Goal: Task Accomplishment & Management: Use online tool/utility

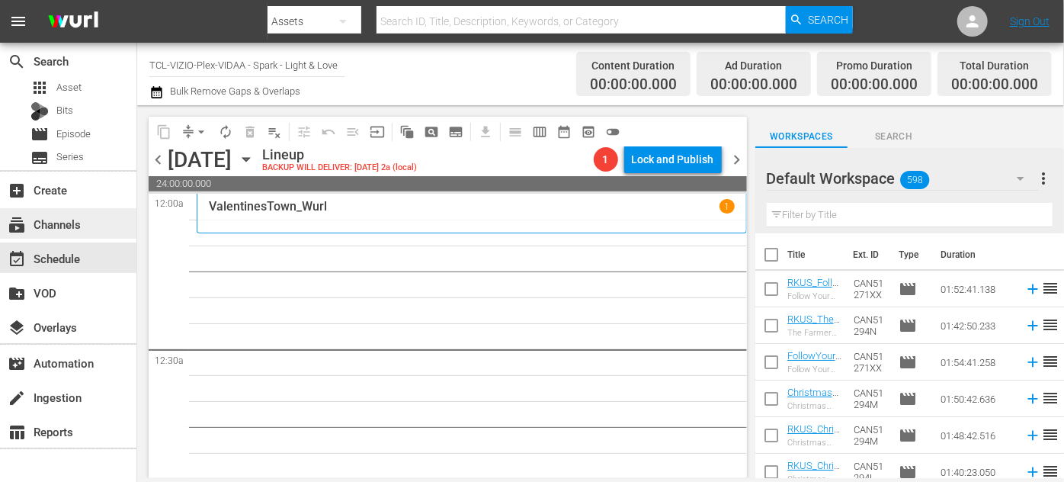
click at [56, 223] on div "subscriptions Channels" at bounding box center [42, 222] width 85 height 14
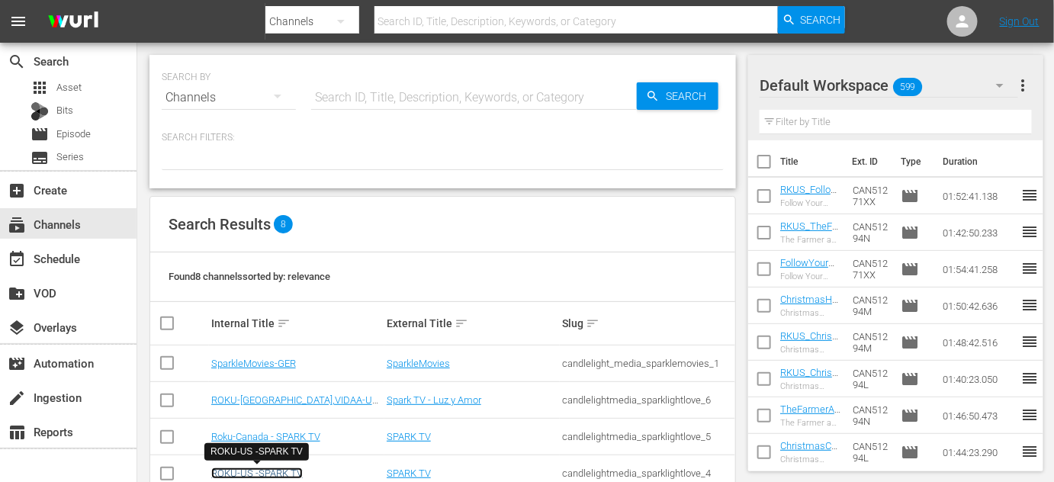
click at [272, 473] on link "ROKU-US -SPARK TV" at bounding box center [256, 472] width 91 height 11
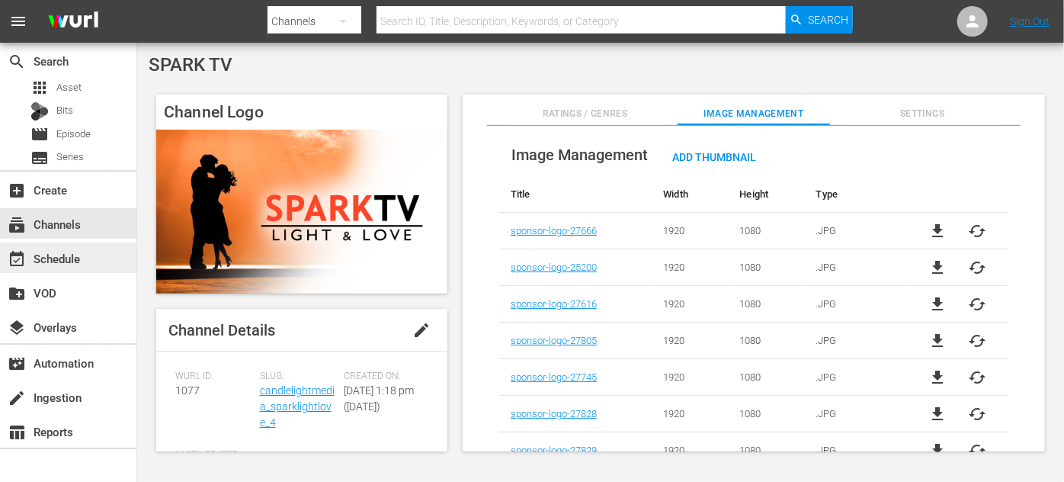
click at [69, 257] on div "event_available Schedule" at bounding box center [42, 256] width 85 height 14
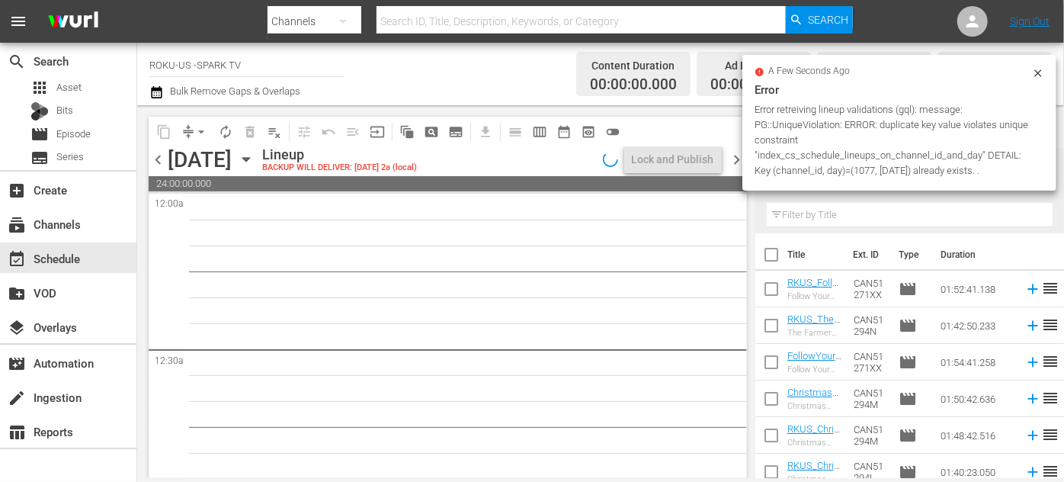
click at [249, 158] on icon "button" at bounding box center [245, 160] width 7 height 4
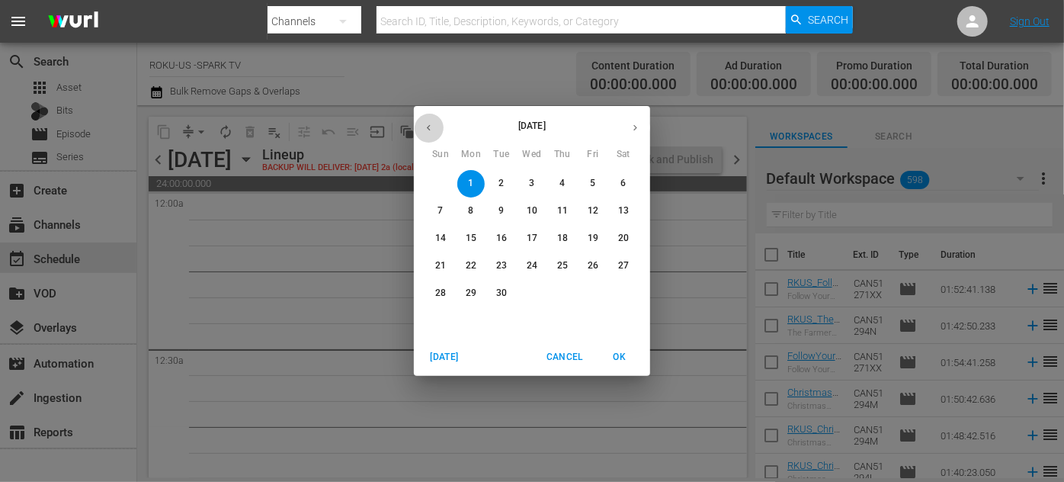
click at [428, 125] on icon "button" at bounding box center [429, 128] width 4 height 6
click at [471, 288] on p "25" at bounding box center [471, 293] width 11 height 13
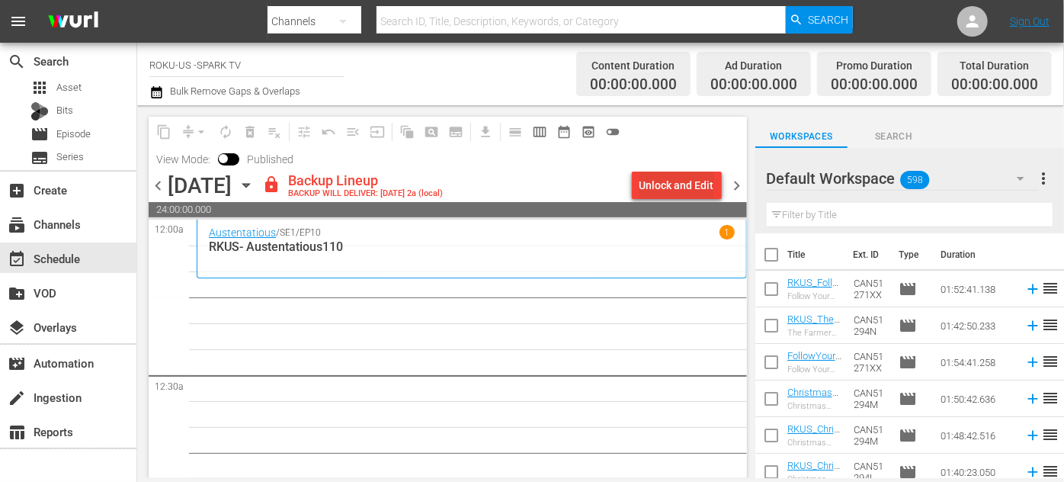
click at [669, 191] on div "Unlock and Edit" at bounding box center [677, 185] width 75 height 27
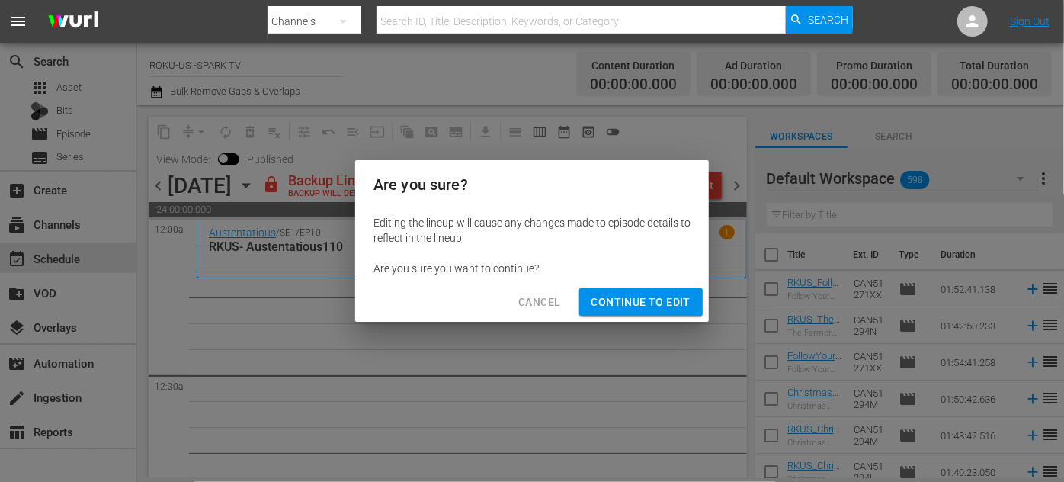
click at [654, 306] on span "Continue to Edit" at bounding box center [641, 302] width 99 height 19
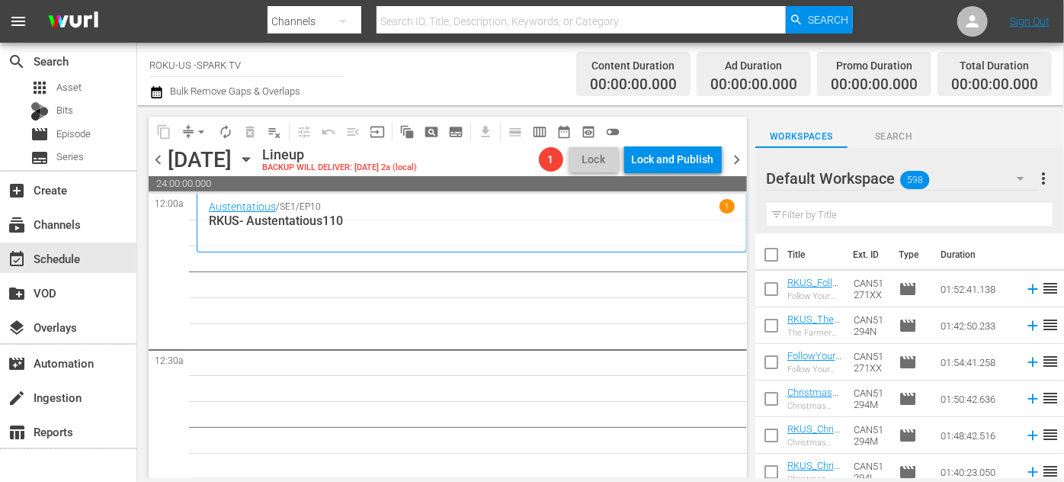
click at [1018, 178] on icon "button" at bounding box center [1021, 179] width 8 height 4
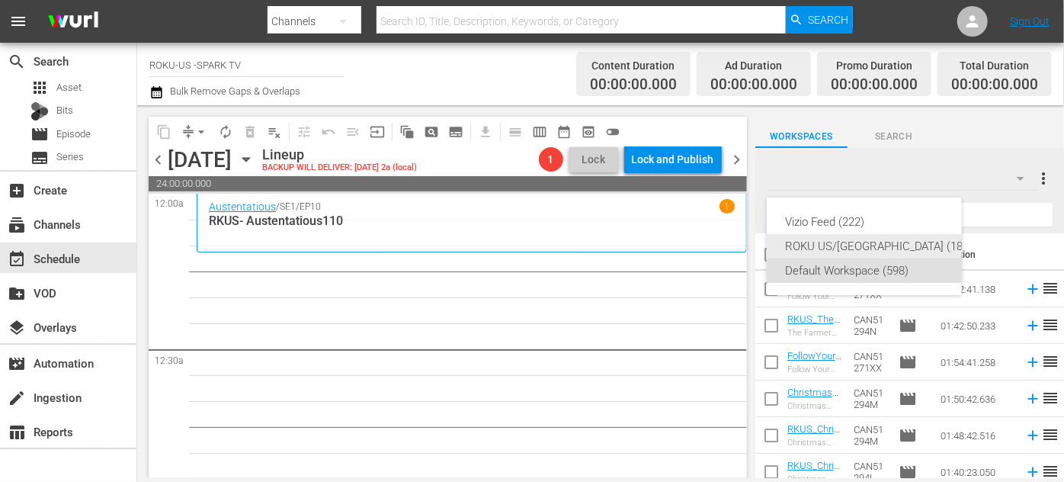
click at [871, 242] on div "ROKU US/[GEOGRAPHIC_DATA] (180)" at bounding box center [879, 246] width 188 height 24
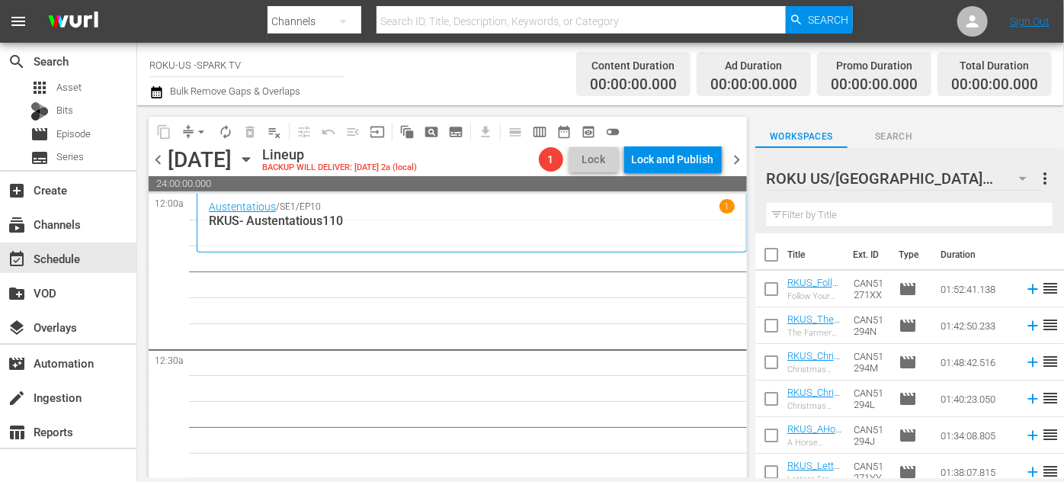
click at [842, 217] on input "text" at bounding box center [910, 215] width 286 height 24
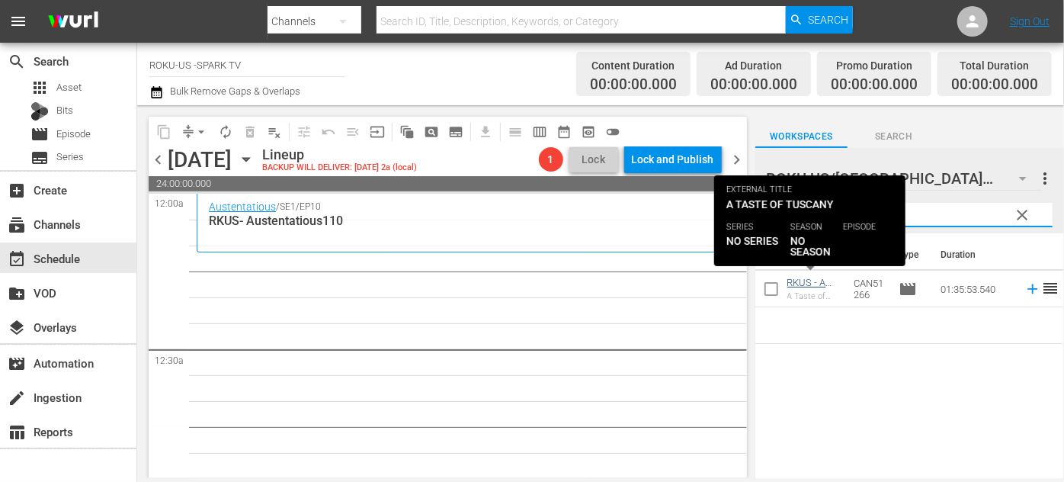
type input "tuscany"
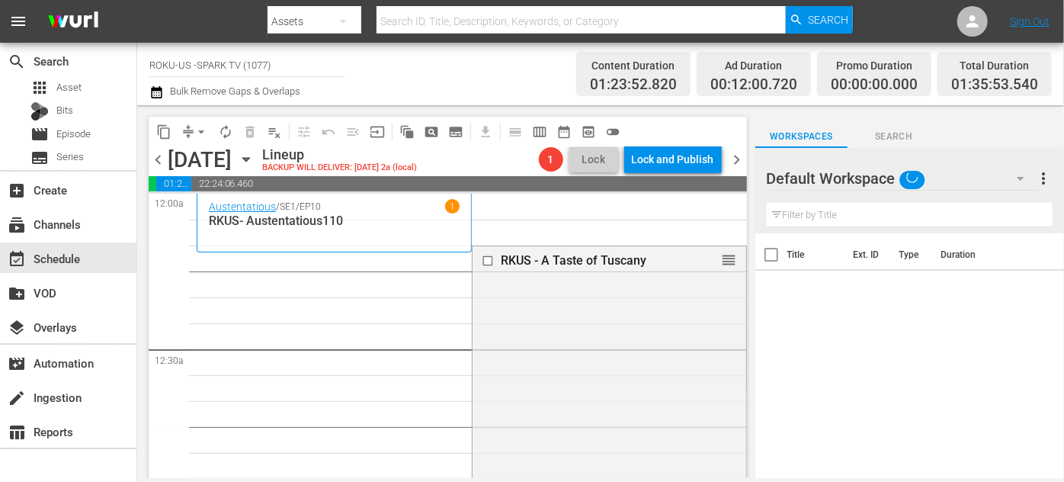
click at [1019, 182] on icon "button" at bounding box center [1021, 178] width 18 height 18
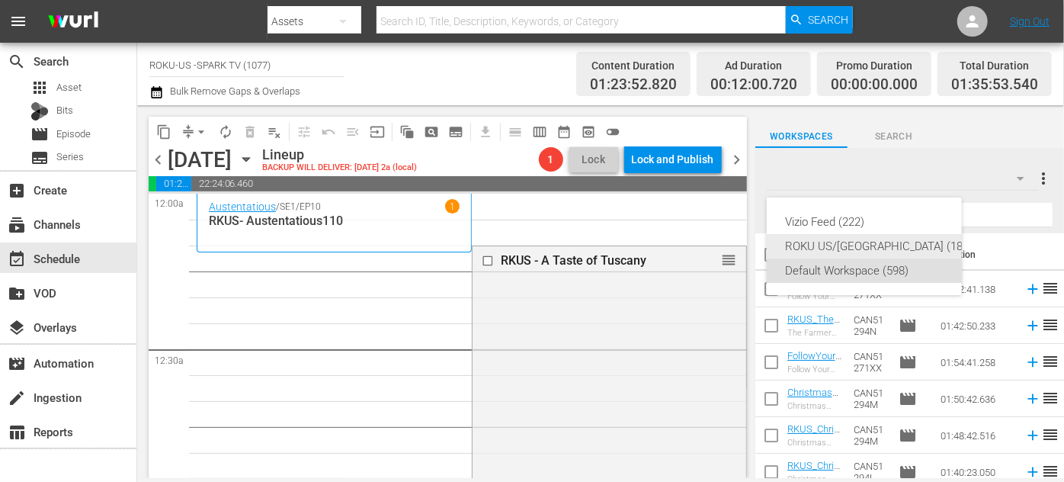
click at [863, 243] on div "ROKU US/[GEOGRAPHIC_DATA] (180)" at bounding box center [879, 246] width 188 height 24
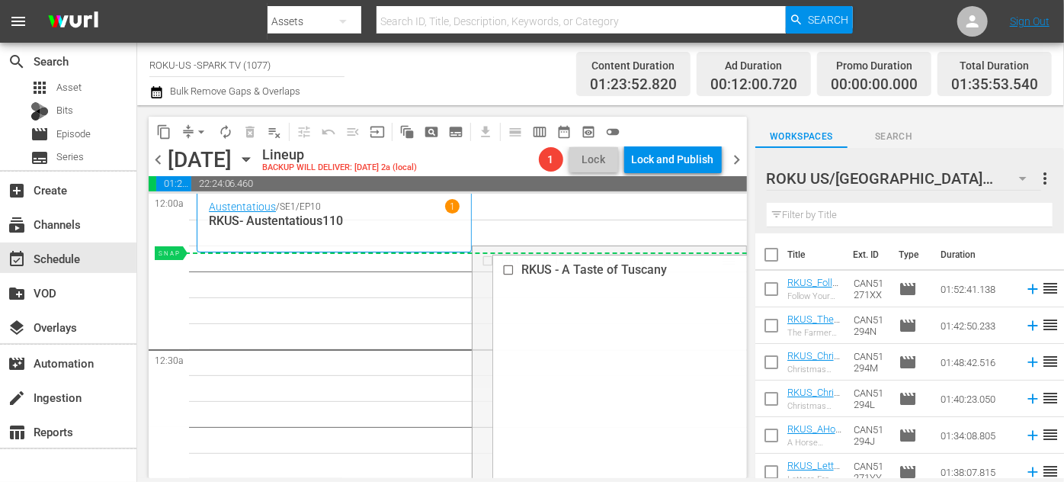
drag, startPoint x: 720, startPoint y: 255, endPoint x: 691, endPoint y: 257, distance: 29.0
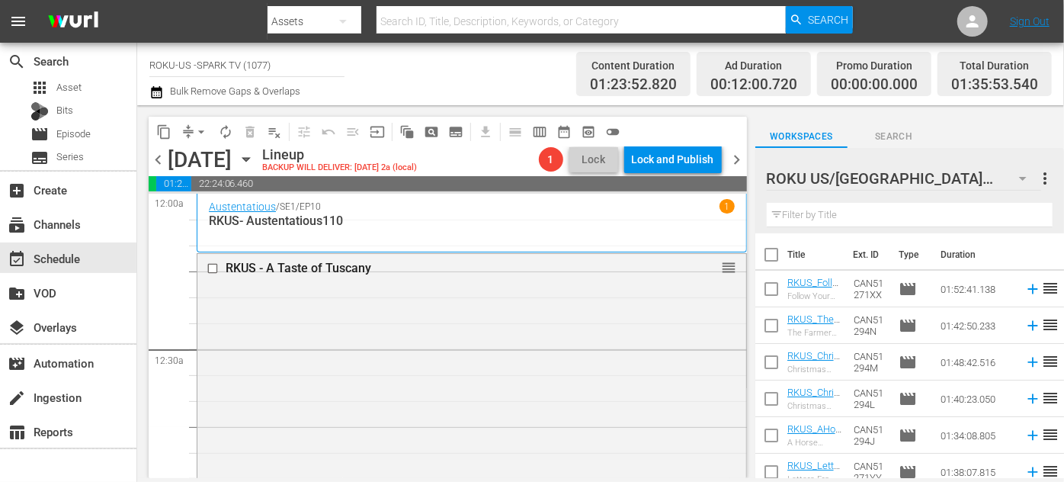
click at [829, 216] on input "text" at bounding box center [910, 215] width 286 height 24
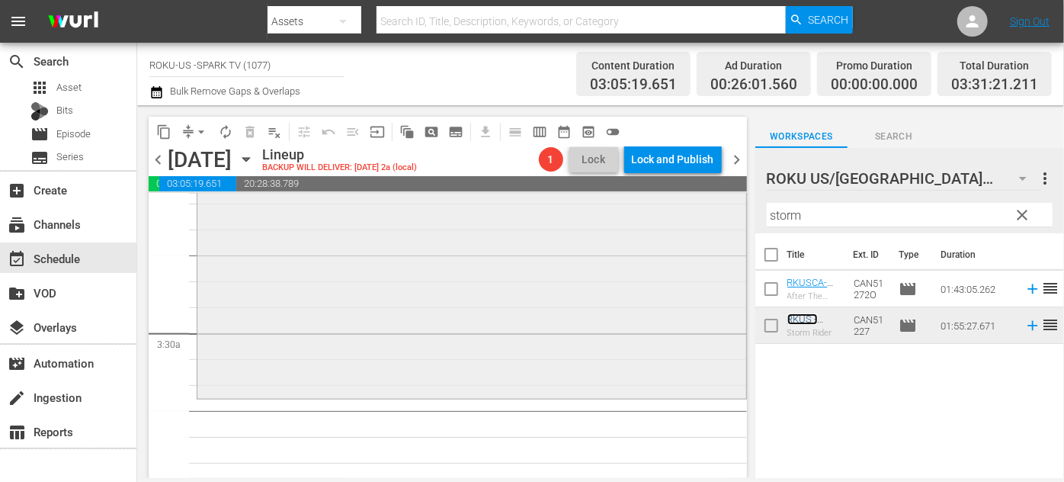
scroll to position [1039, 0]
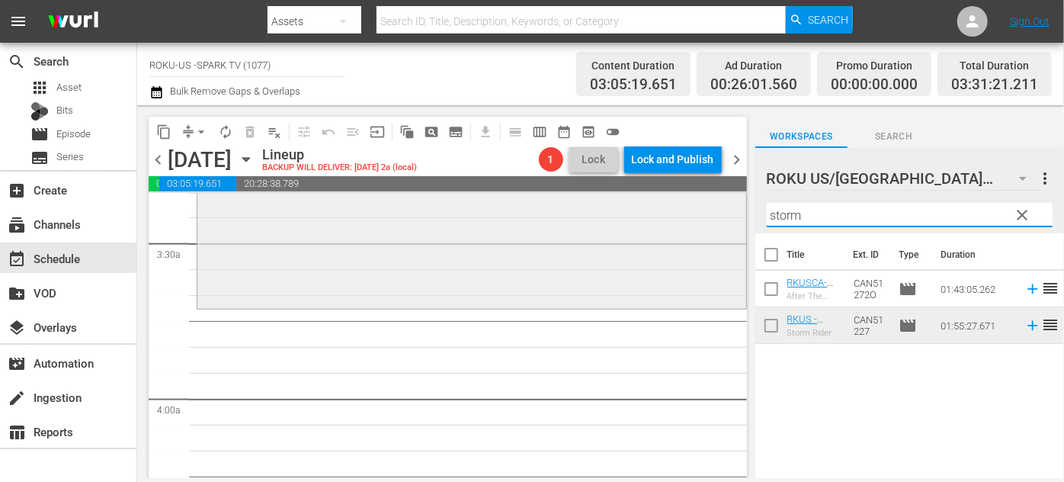
drag, startPoint x: 810, startPoint y: 216, endPoint x: 735, endPoint y: 213, distance: 75.5
click at [735, 213] on div "content_copy compress arrow_drop_down autorenew_outlined delete_forever_outline…" at bounding box center [600, 291] width 927 height 373
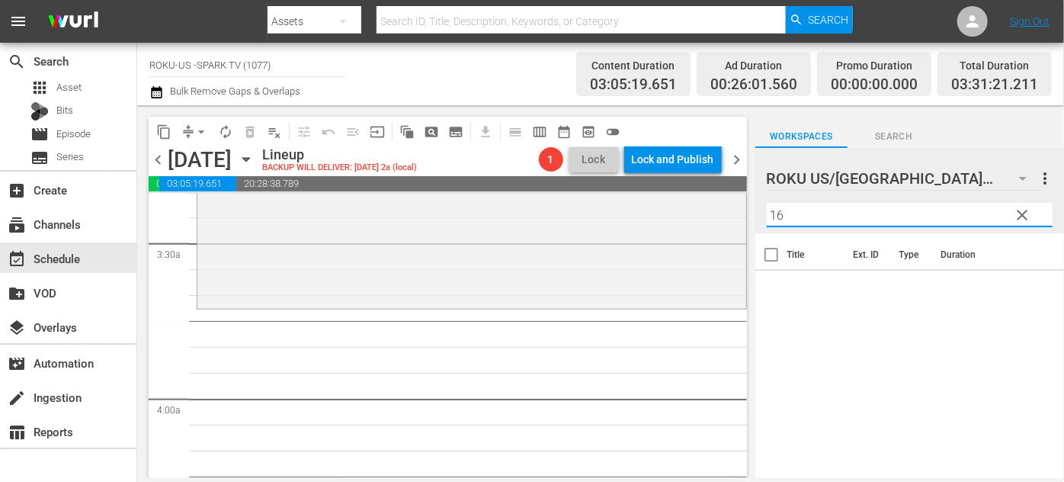
type input "1"
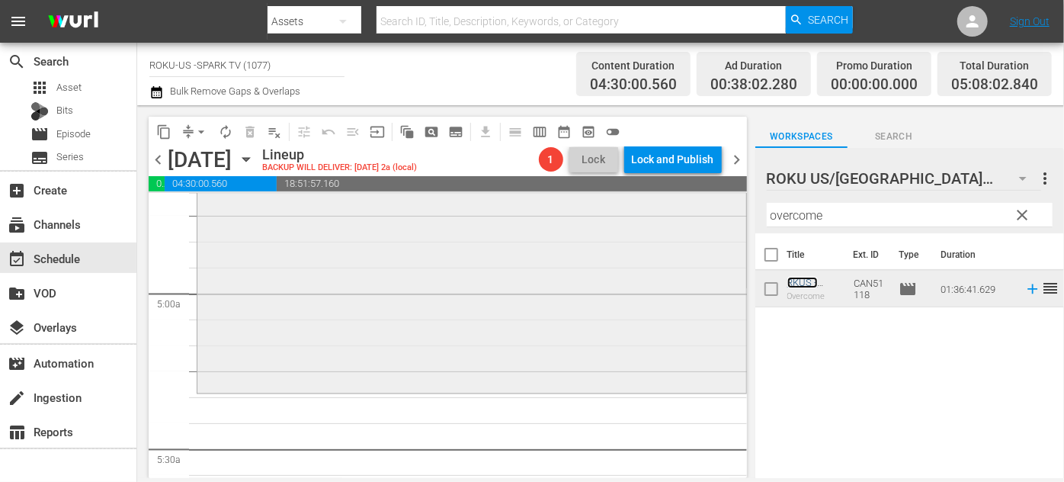
scroll to position [1593, 0]
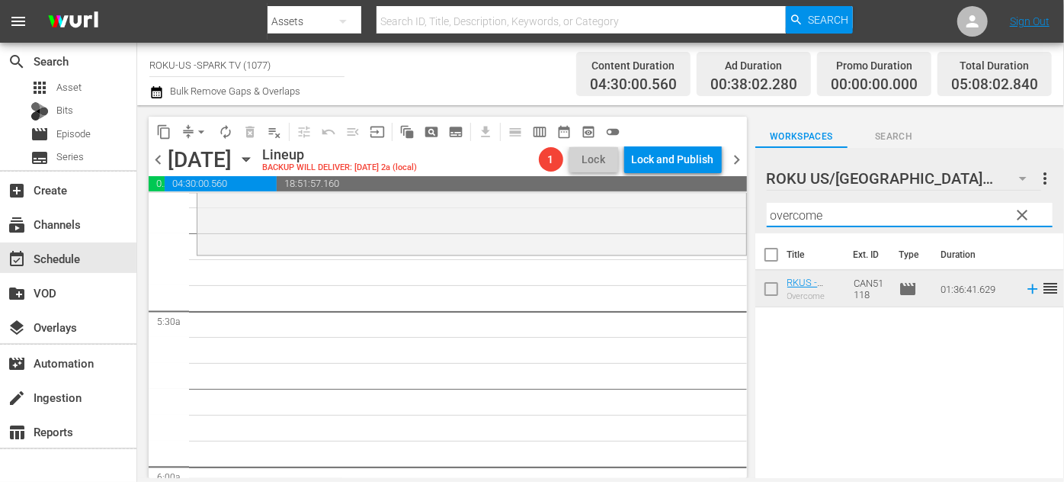
drag, startPoint x: 831, startPoint y: 218, endPoint x: 749, endPoint y: 210, distance: 82.0
click at [749, 210] on div "content_copy compress arrow_drop_down autorenew_outlined delete_forever_outline…" at bounding box center [600, 291] width 927 height 373
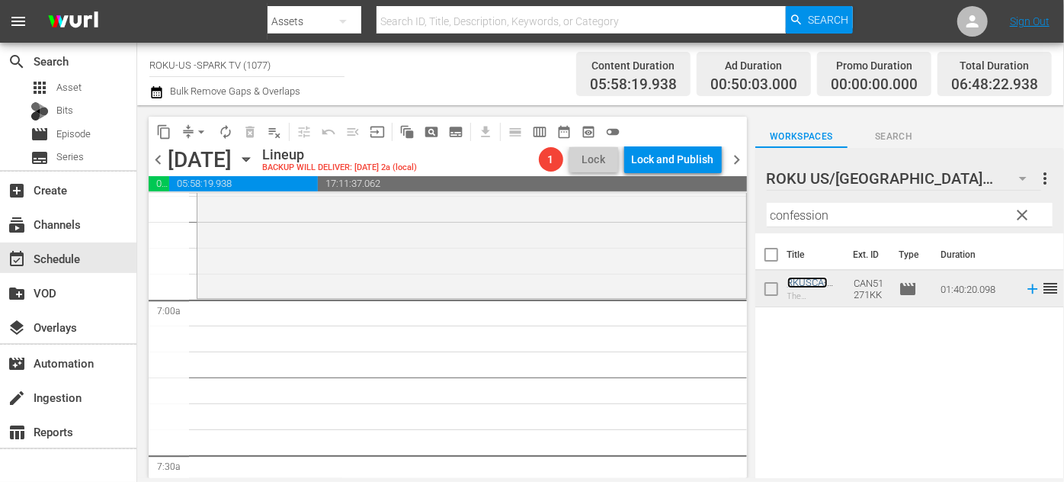
scroll to position [2079, 0]
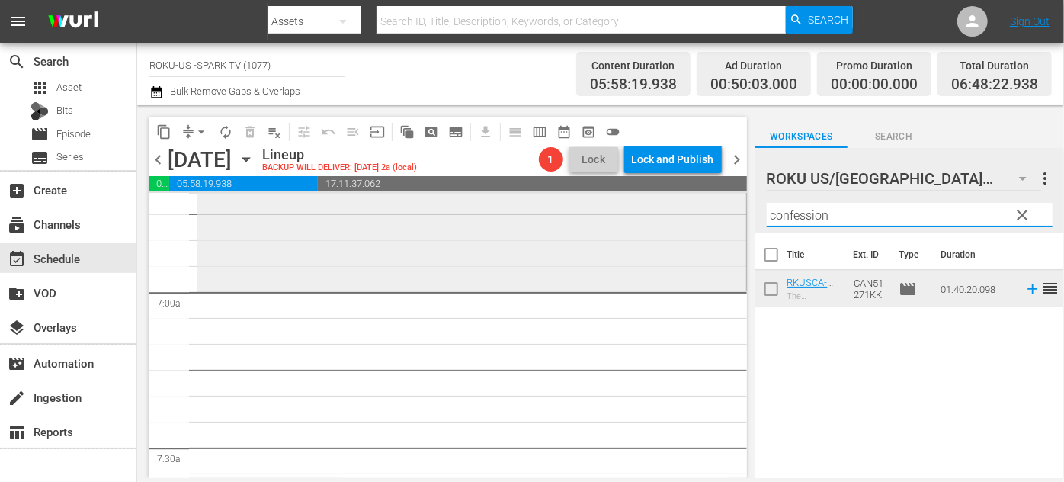
drag, startPoint x: 844, startPoint y: 210, endPoint x: 732, endPoint y: 210, distance: 112.1
click at [732, 210] on div "content_copy compress arrow_drop_down autorenew_outlined delete_forever_outline…" at bounding box center [600, 291] width 927 height 373
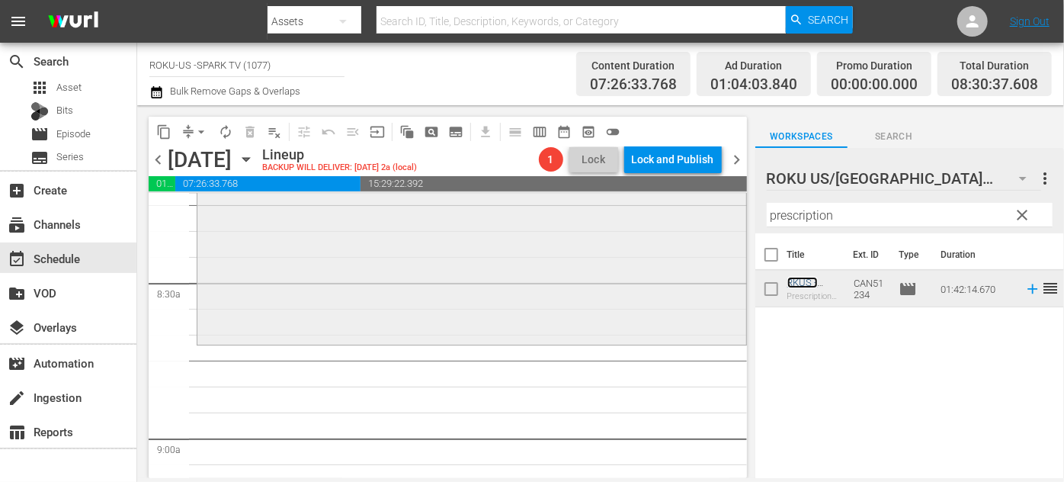
scroll to position [2564, 0]
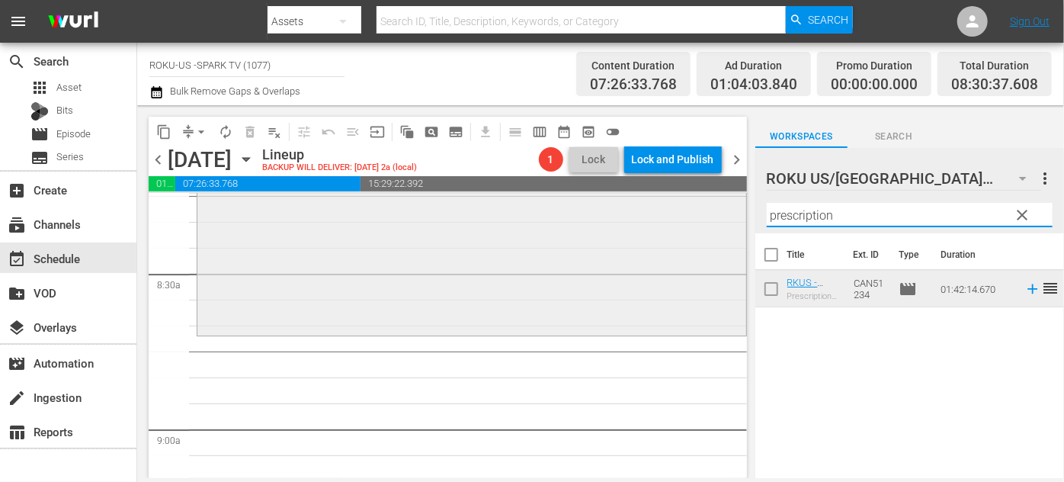
drag, startPoint x: 849, startPoint y: 221, endPoint x: 723, endPoint y: 217, distance: 125.9
click at [723, 217] on div "content_copy compress arrow_drop_down autorenew_outlined delete_forever_outline…" at bounding box center [600, 291] width 927 height 373
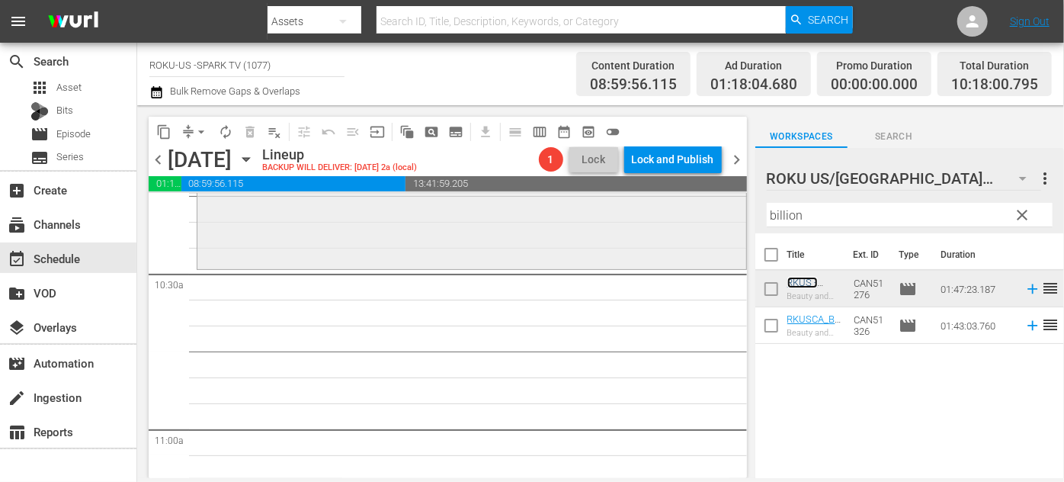
scroll to position [3187, 0]
drag, startPoint x: 813, startPoint y: 215, endPoint x: 709, endPoint y: 220, distance: 103.8
click at [709, 220] on div "content_copy compress arrow_drop_down autorenew_outlined delete_forever_outline…" at bounding box center [600, 291] width 927 height 373
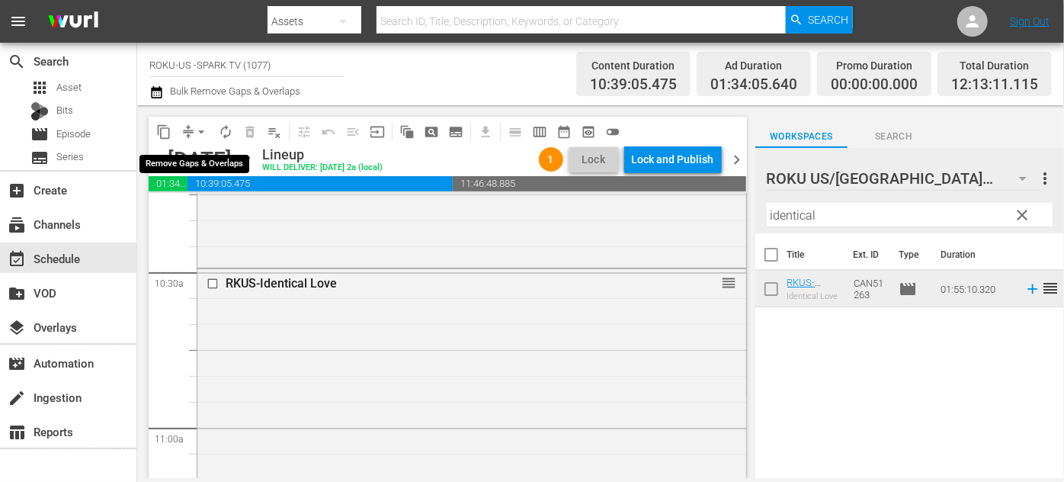
click at [203, 127] on span "arrow_drop_down" at bounding box center [201, 131] width 15 height 15
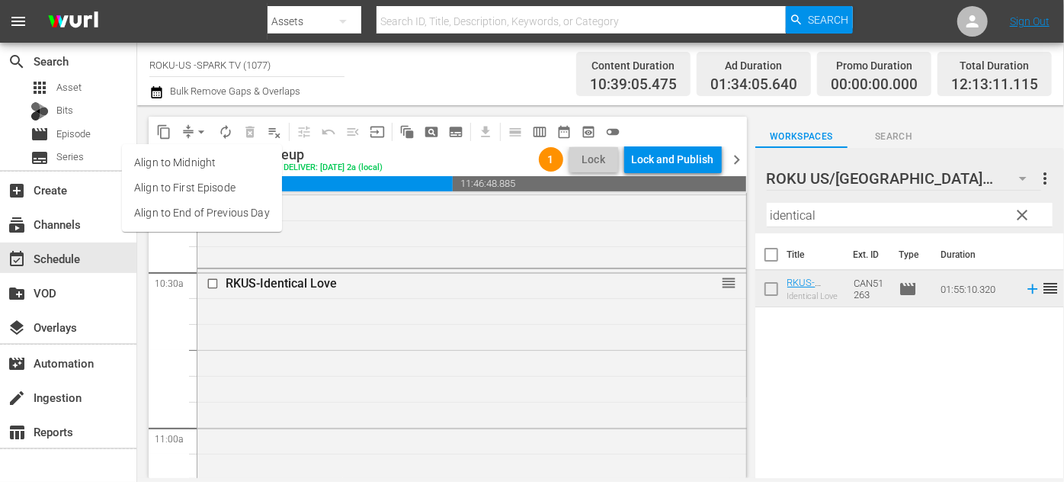
click at [220, 213] on li "Align to End of Previous Day" at bounding box center [202, 212] width 160 height 25
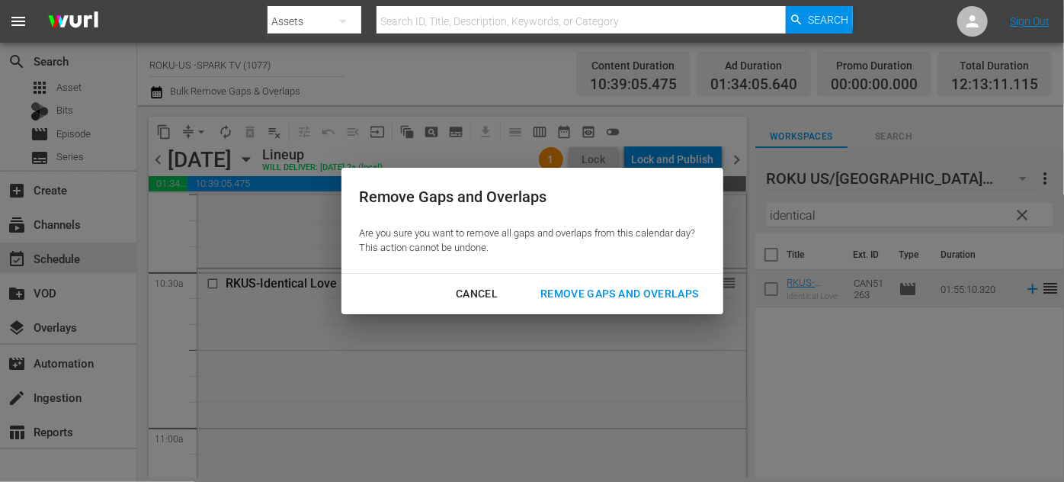
click at [608, 294] on div "Remove Gaps and Overlaps" at bounding box center [619, 293] width 182 height 19
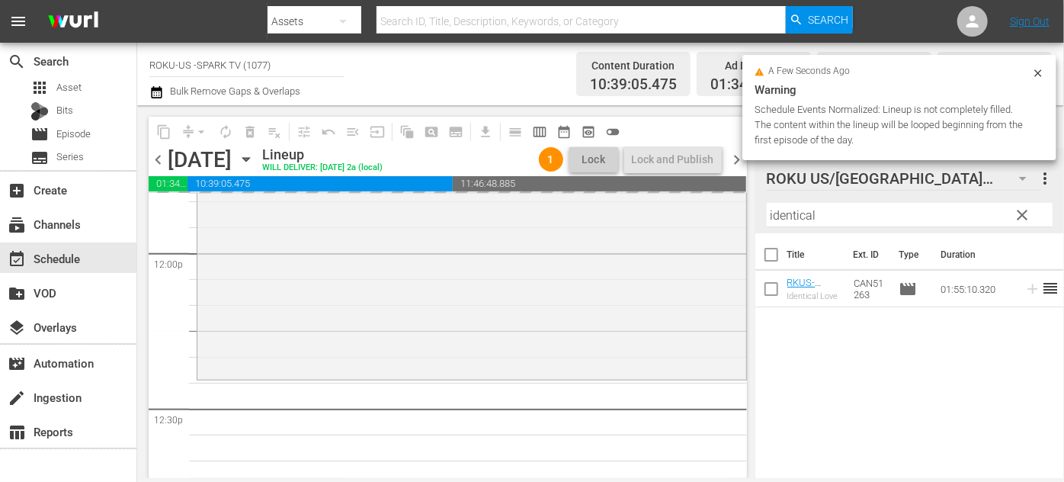
scroll to position [3742, 0]
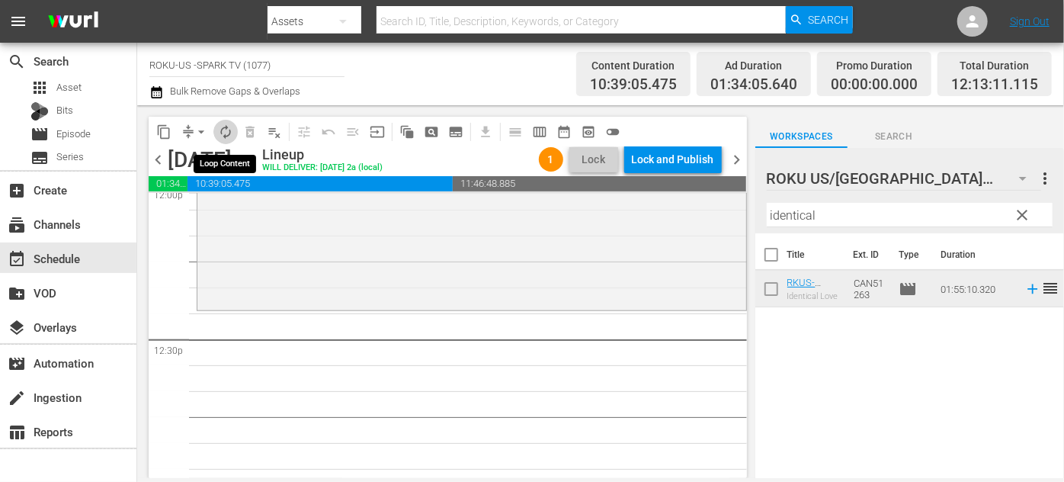
click at [223, 136] on span "autorenew_outlined" at bounding box center [225, 131] width 15 height 15
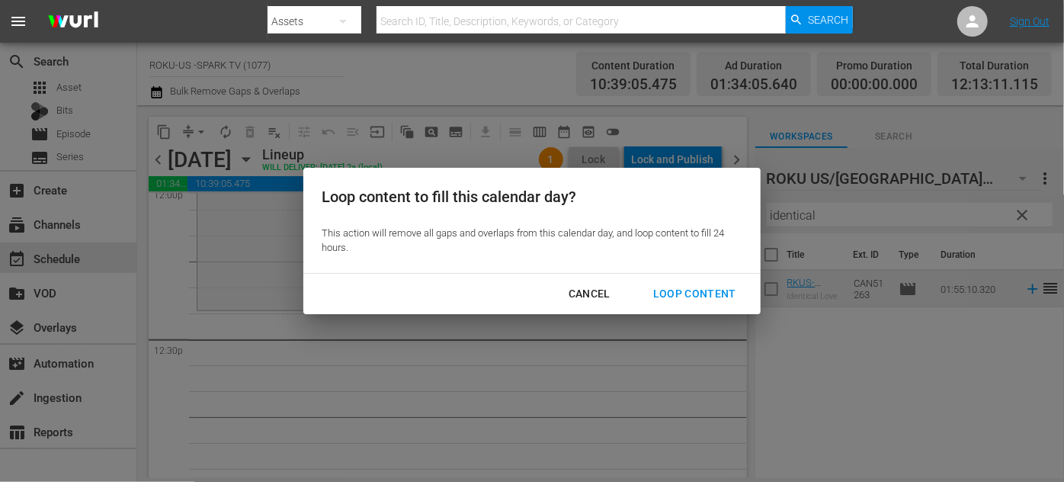
click at [689, 290] on div "Loop Content" at bounding box center [694, 293] width 107 height 19
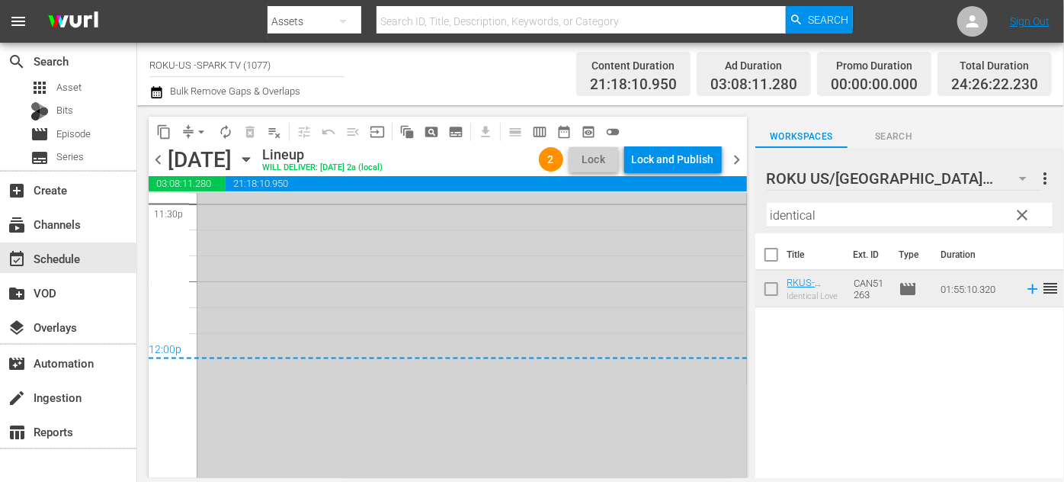
scroll to position [7376, 0]
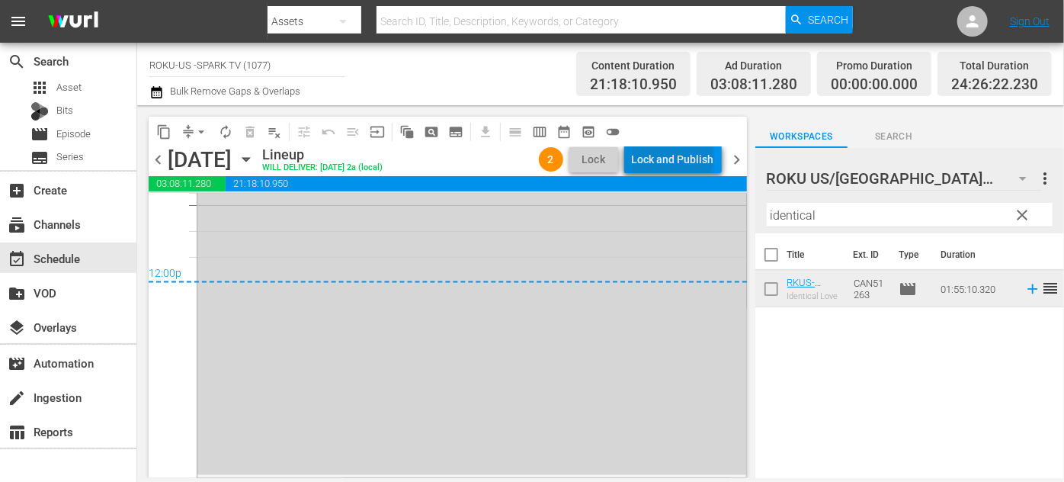
click at [675, 156] on div "Lock and Publish" at bounding box center [673, 159] width 82 height 27
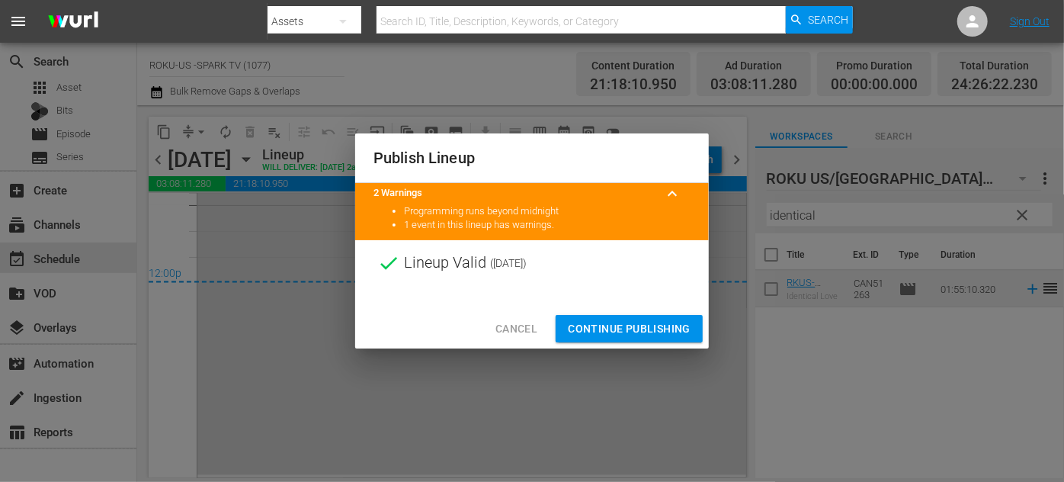
click at [650, 326] on span "Continue Publishing" at bounding box center [629, 328] width 123 height 19
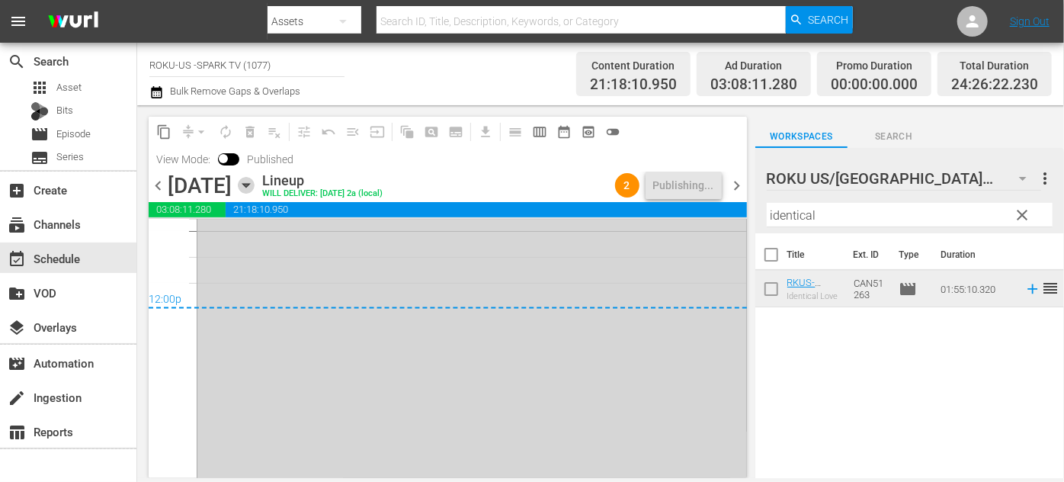
click at [249, 186] on icon "button" at bounding box center [245, 186] width 7 height 4
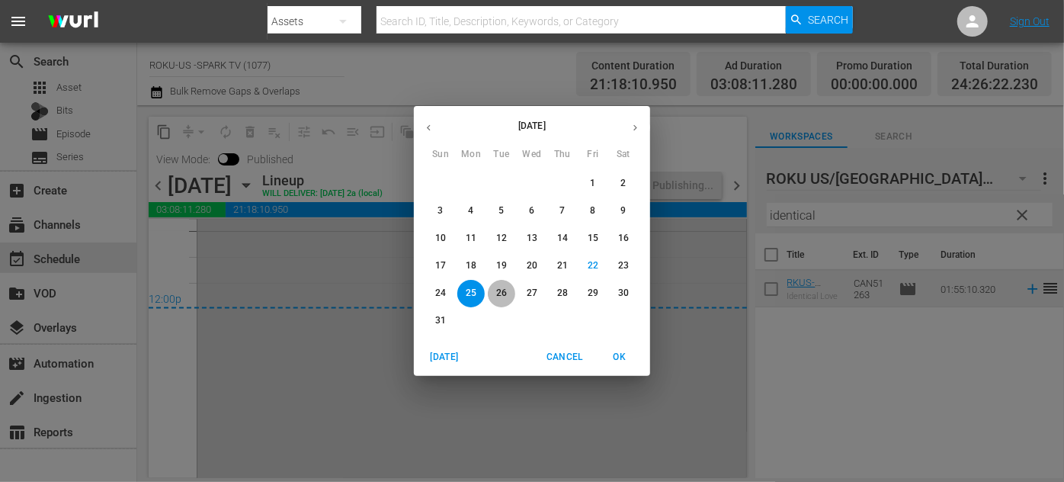
click at [503, 293] on p "26" at bounding box center [501, 293] width 11 height 13
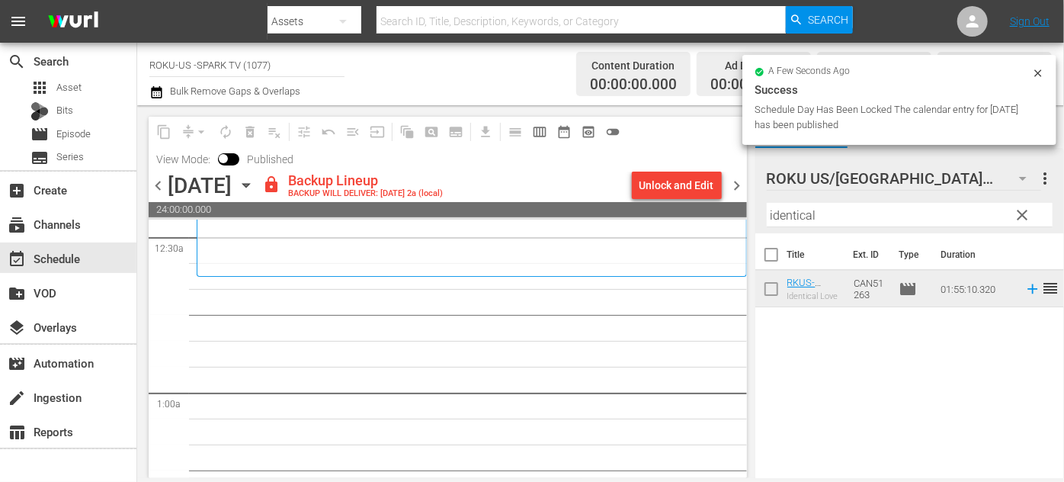
scroll to position [142, 0]
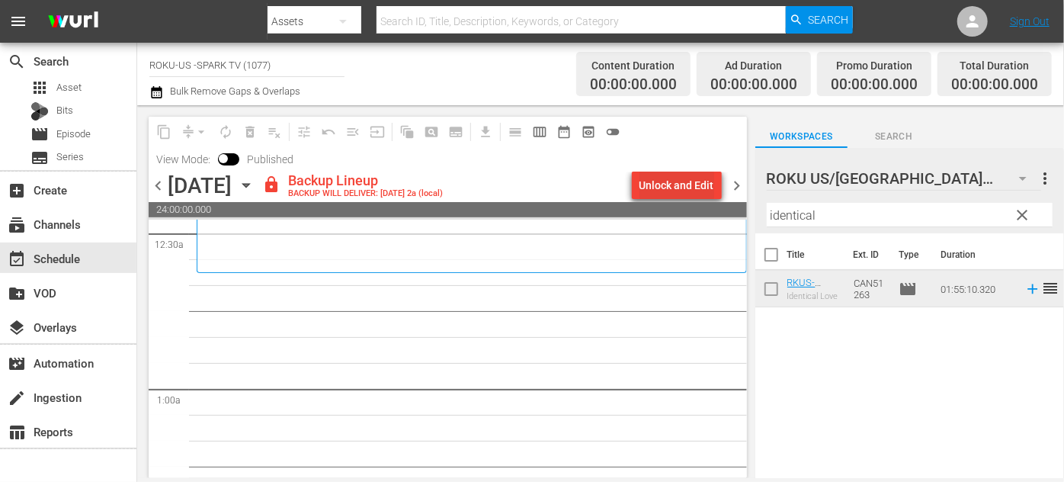
click at [694, 187] on div "Unlock and Edit" at bounding box center [677, 185] width 75 height 27
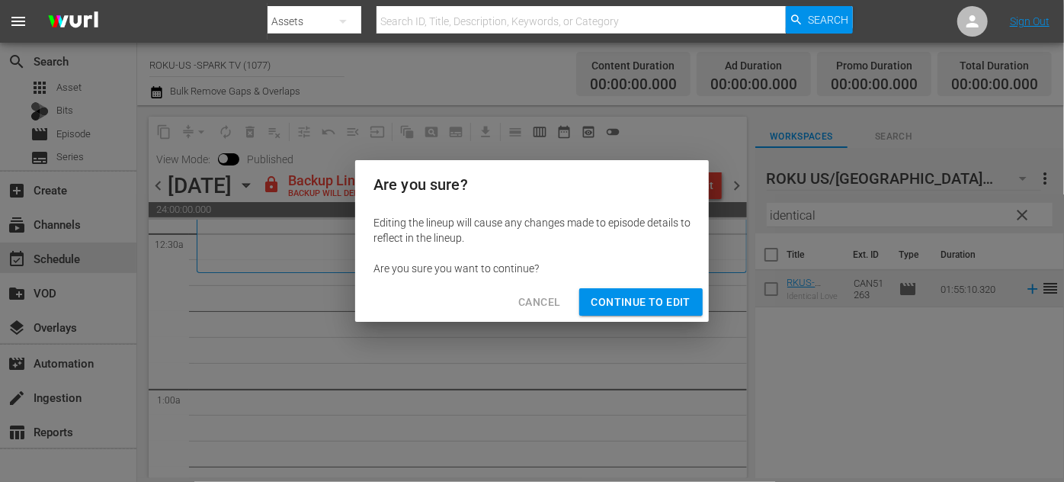
click at [653, 305] on span "Continue to Edit" at bounding box center [641, 302] width 99 height 19
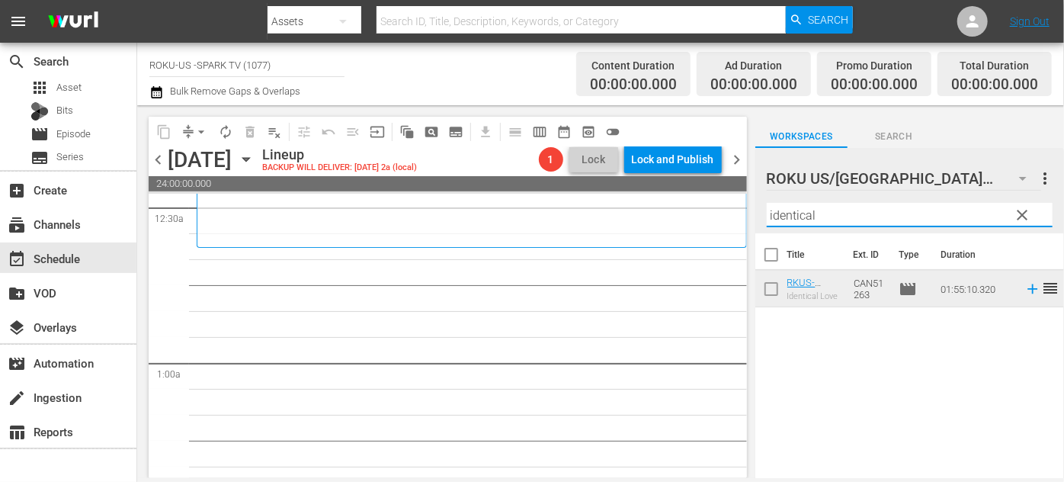
drag, startPoint x: 825, startPoint y: 217, endPoint x: 737, endPoint y: 222, distance: 87.8
click at [737, 222] on div "content_copy compress arrow_drop_down autorenew_outlined delete_forever_outline…" at bounding box center [600, 291] width 927 height 373
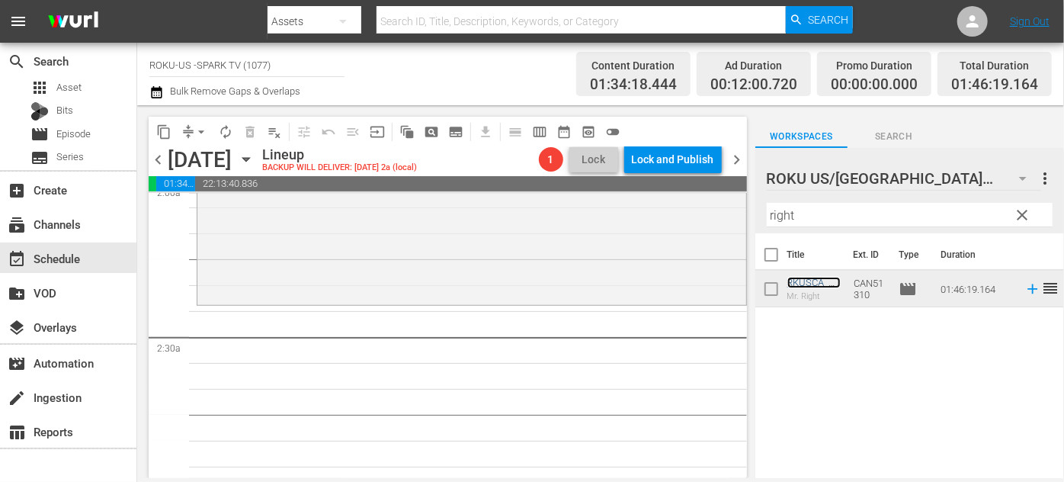
scroll to position [697, 0]
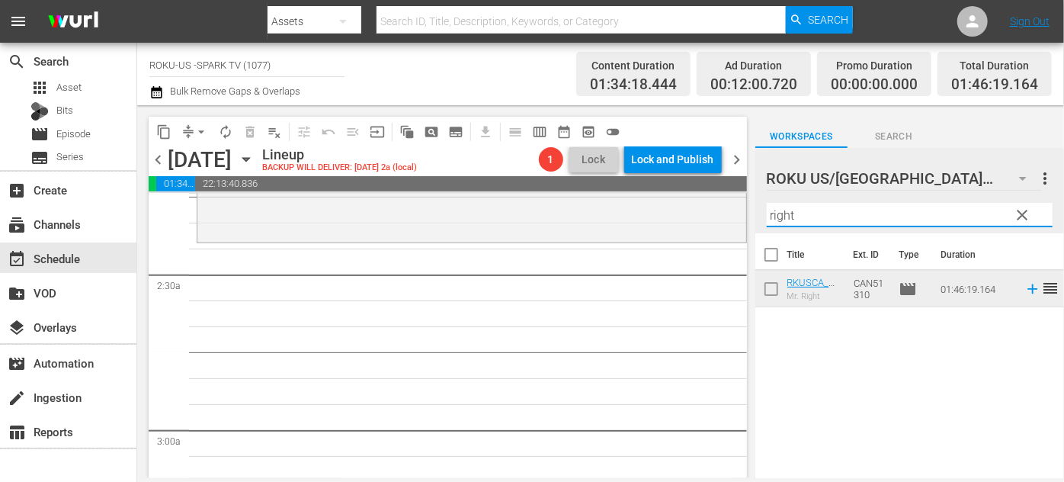
drag, startPoint x: 809, startPoint y: 213, endPoint x: 745, endPoint y: 209, distance: 64.1
click at [745, 209] on div "content_copy compress arrow_drop_down autorenew_outlined delete_forever_outline…" at bounding box center [600, 291] width 927 height 373
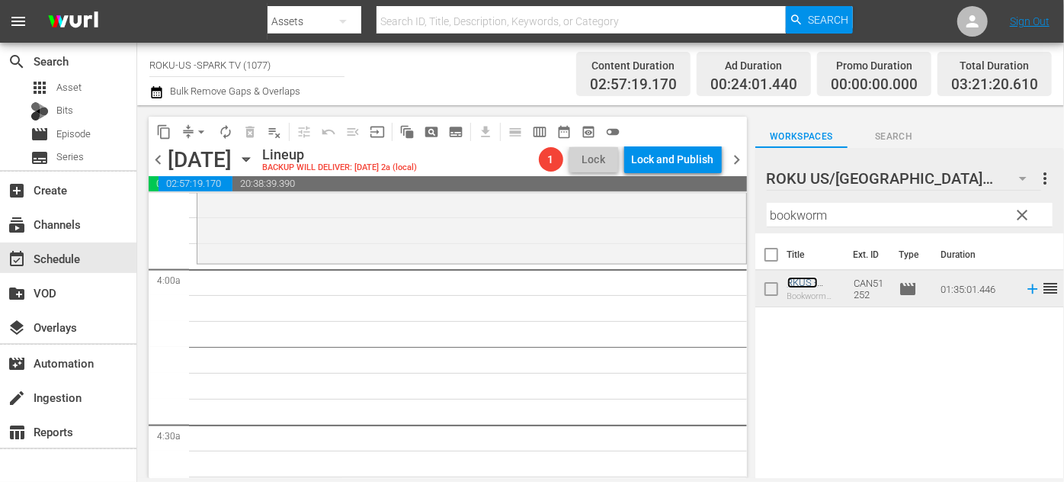
scroll to position [1182, 0]
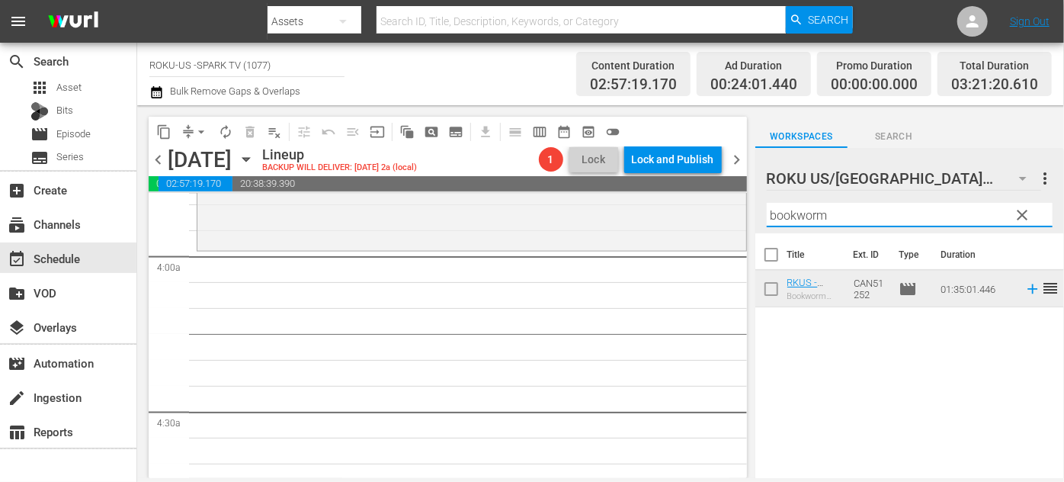
drag, startPoint x: 862, startPoint y: 214, endPoint x: 746, endPoint y: 223, distance: 116.9
click at [746, 223] on div "content_copy compress arrow_drop_down autorenew_outlined delete_forever_outline…" at bounding box center [600, 291] width 927 height 373
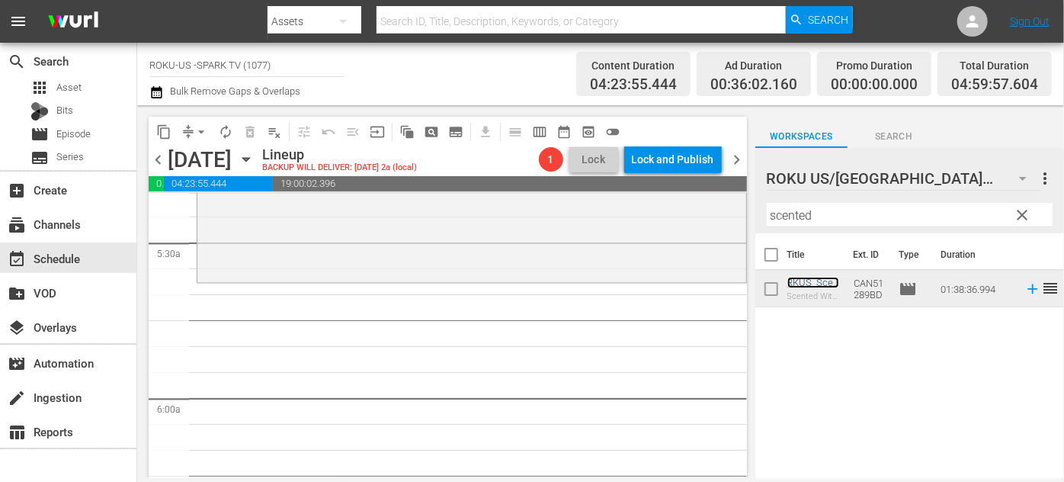
scroll to position [1666, 0]
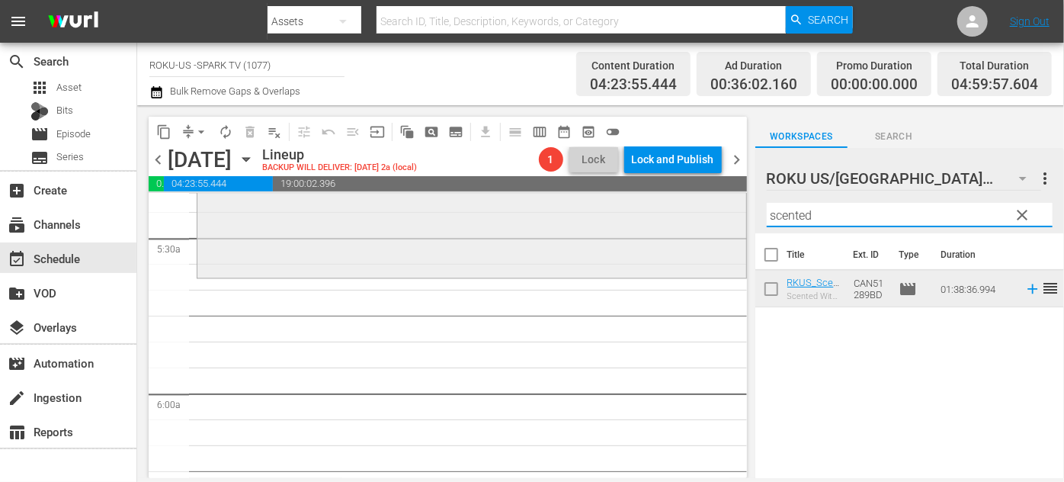
drag, startPoint x: 817, startPoint y: 213, endPoint x: 726, endPoint y: 215, distance: 91.5
click at [726, 215] on div "content_copy compress arrow_drop_down autorenew_outlined delete_forever_outline…" at bounding box center [600, 291] width 927 height 373
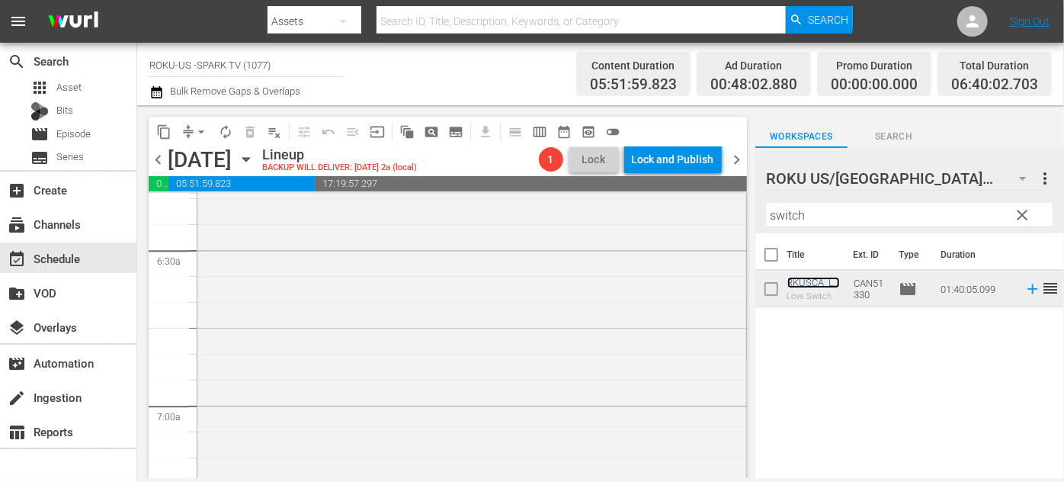
scroll to position [2152, 0]
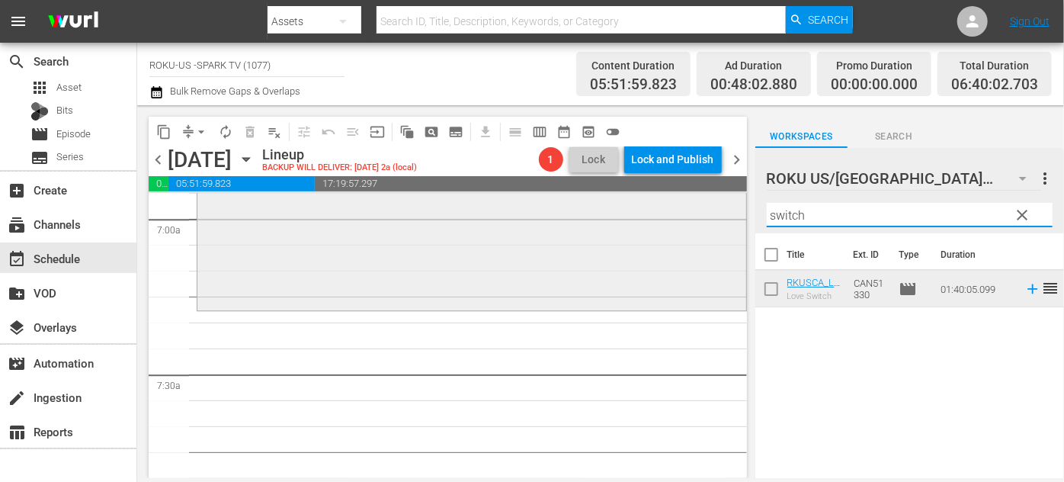
drag, startPoint x: 872, startPoint y: 210, endPoint x: 714, endPoint y: 213, distance: 158.6
click at [712, 211] on div "content_copy compress arrow_drop_down autorenew_outlined delete_forever_outline…" at bounding box center [600, 291] width 927 height 373
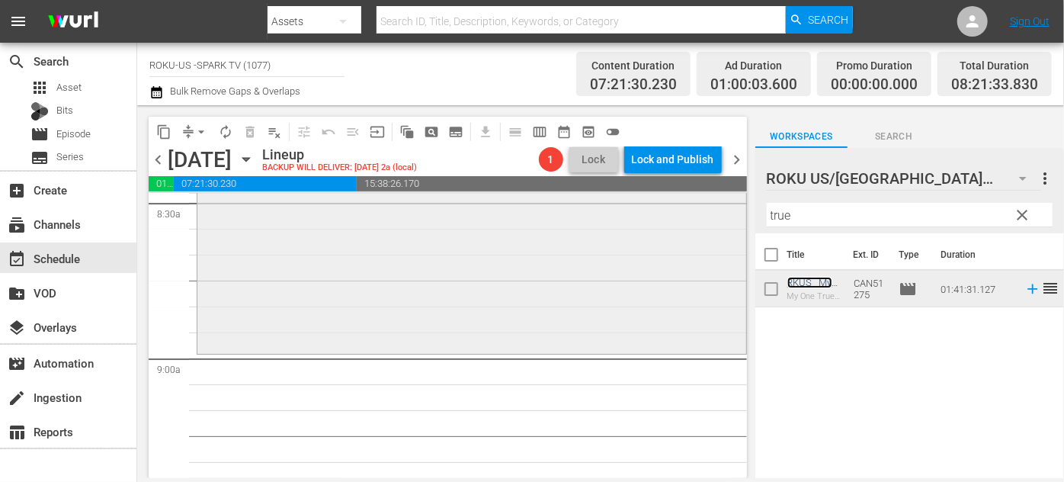
scroll to position [2637, 0]
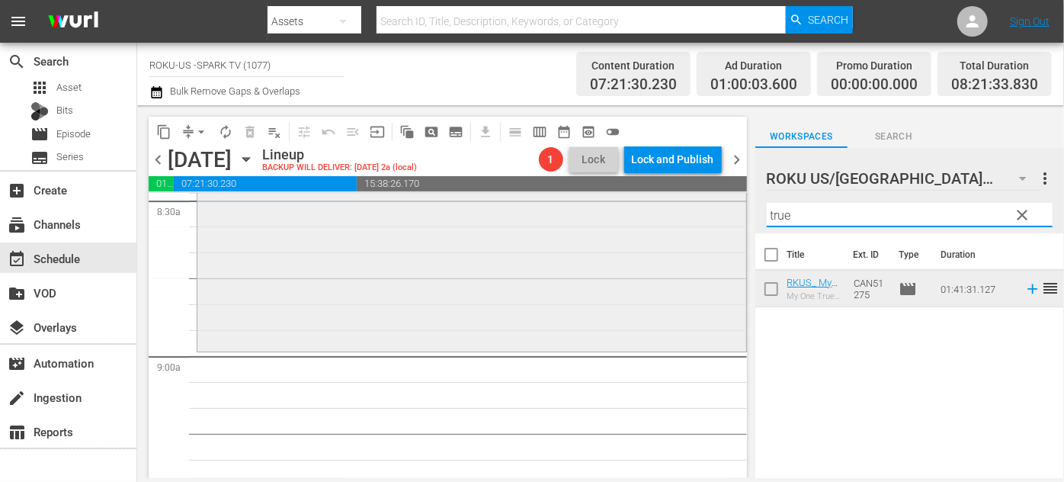
drag, startPoint x: 820, startPoint y: 210, endPoint x: 736, endPoint y: 226, distance: 85.4
click at [736, 226] on div "content_copy compress arrow_drop_down autorenew_outlined delete_forever_outline…" at bounding box center [600, 291] width 927 height 373
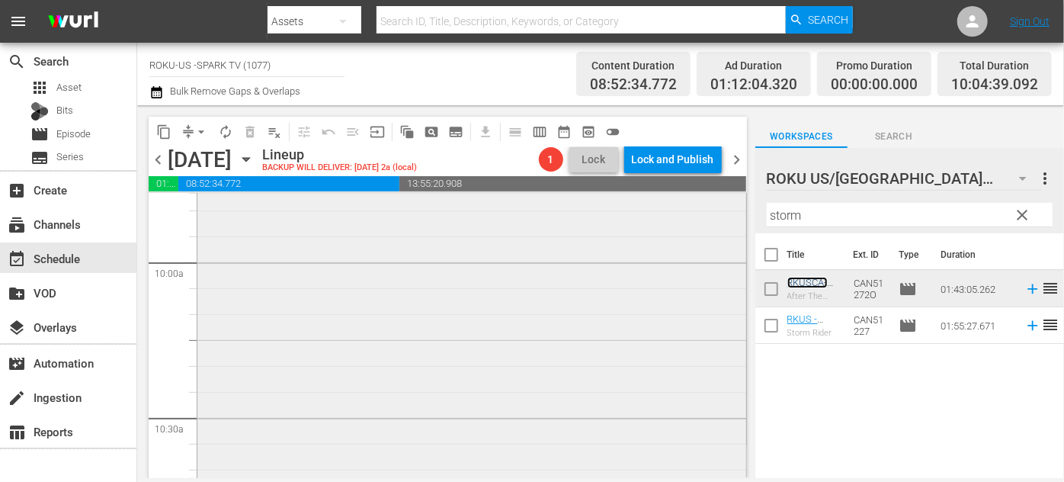
scroll to position [3122, 0]
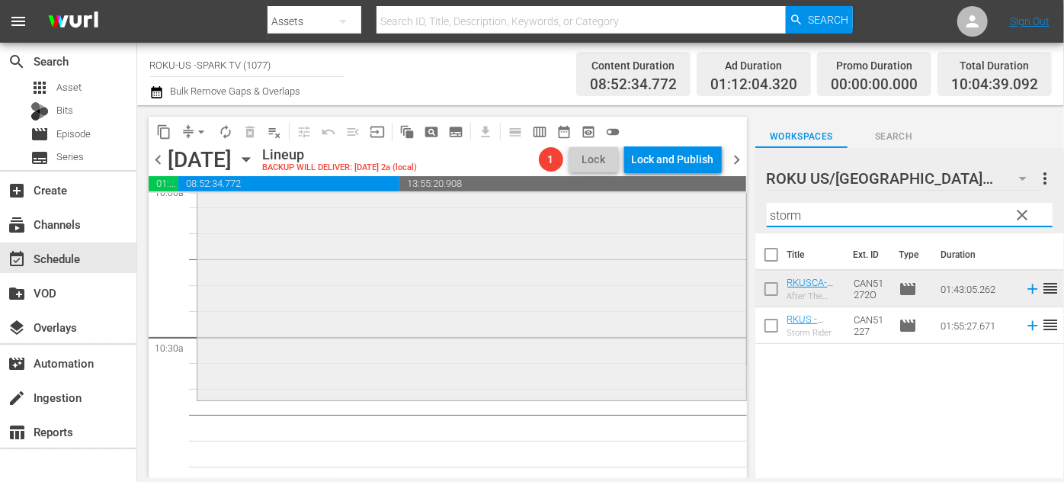
drag, startPoint x: 813, startPoint y: 214, endPoint x: 733, endPoint y: 216, distance: 79.3
click at [733, 216] on div "content_copy compress arrow_drop_down autorenew_outlined delete_forever_outline…" at bounding box center [600, 291] width 927 height 373
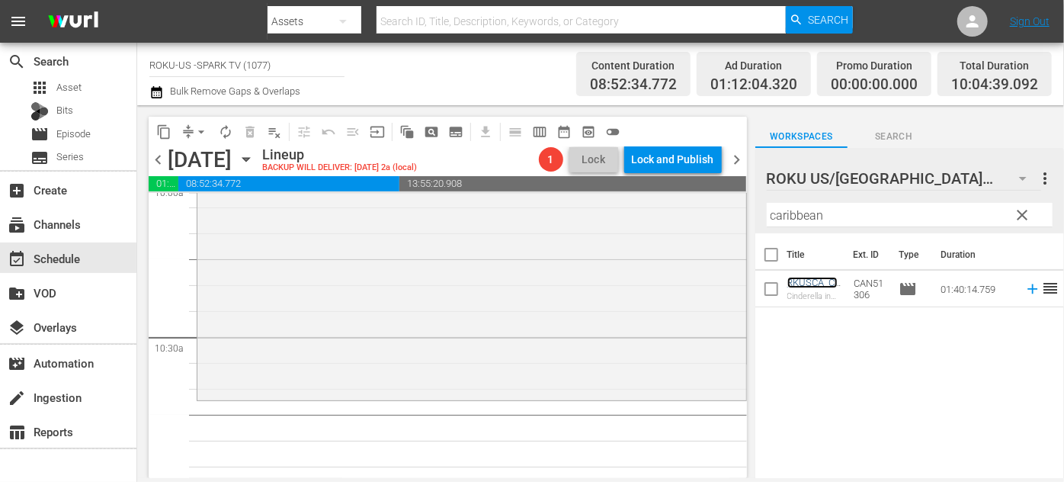
drag, startPoint x: 802, startPoint y: 280, endPoint x: 833, endPoint y: 287, distance: 32.2
click at [839, 281] on td "RKUSCA_CinderellaInTheCaribbean Cinderella in the [GEOGRAPHIC_DATA]" at bounding box center [817, 289] width 61 height 37
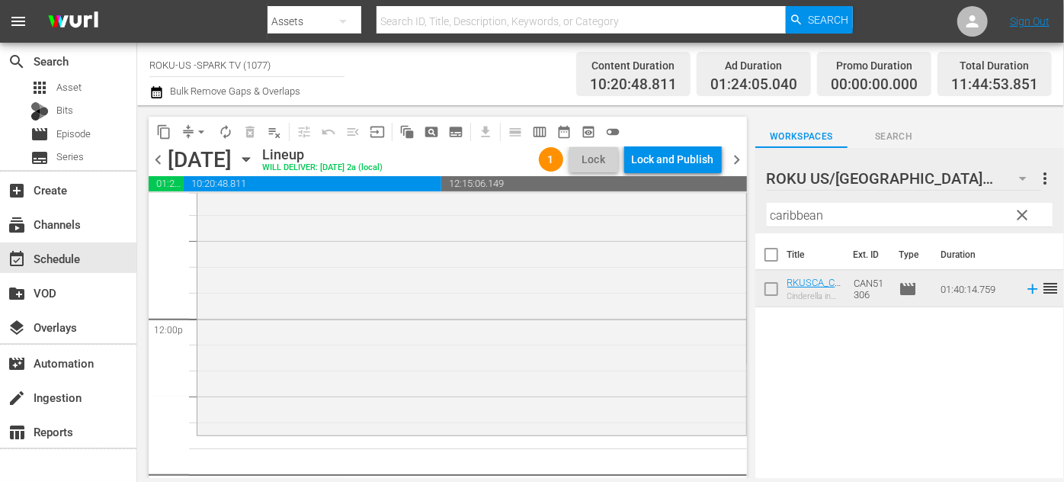
scroll to position [3677, 0]
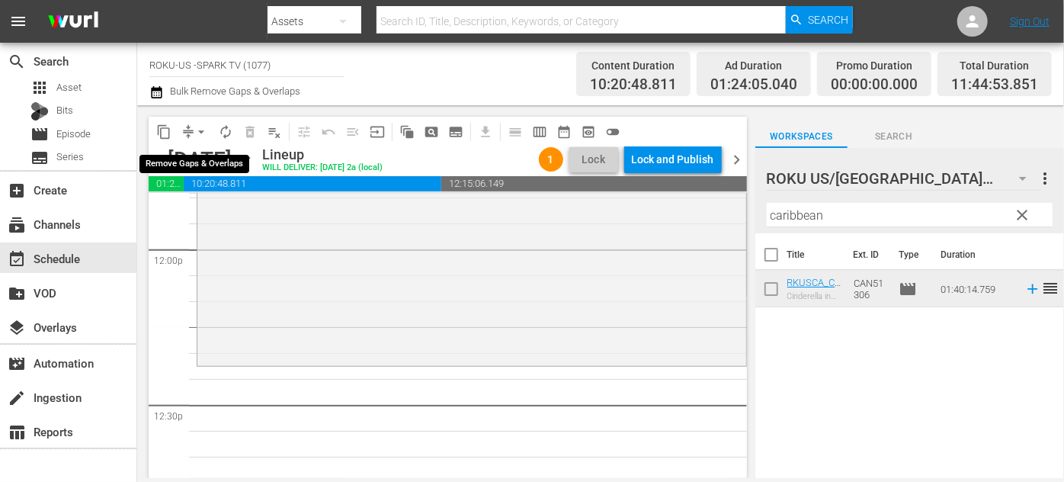
click at [200, 130] on span "arrow_drop_down" at bounding box center [201, 131] width 15 height 15
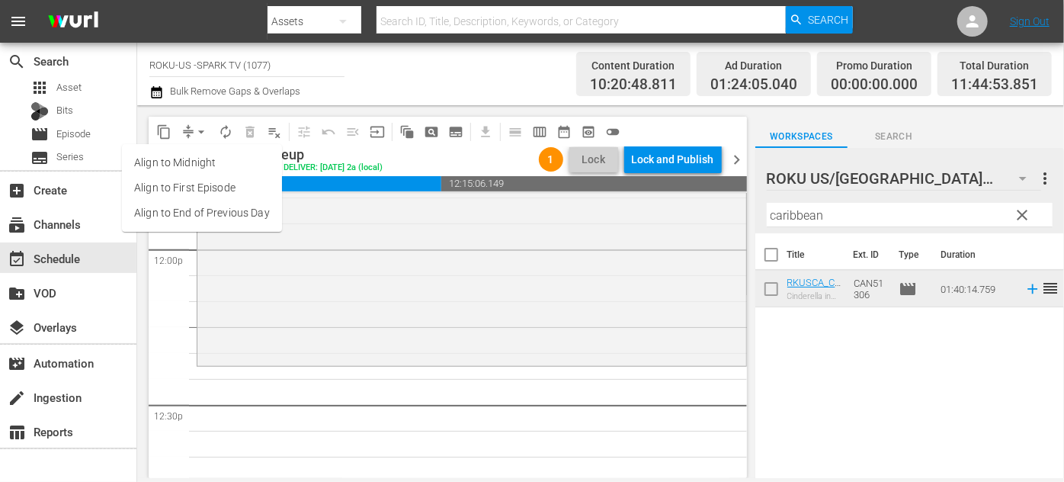
click at [242, 211] on li "Align to End of Previous Day" at bounding box center [202, 212] width 160 height 25
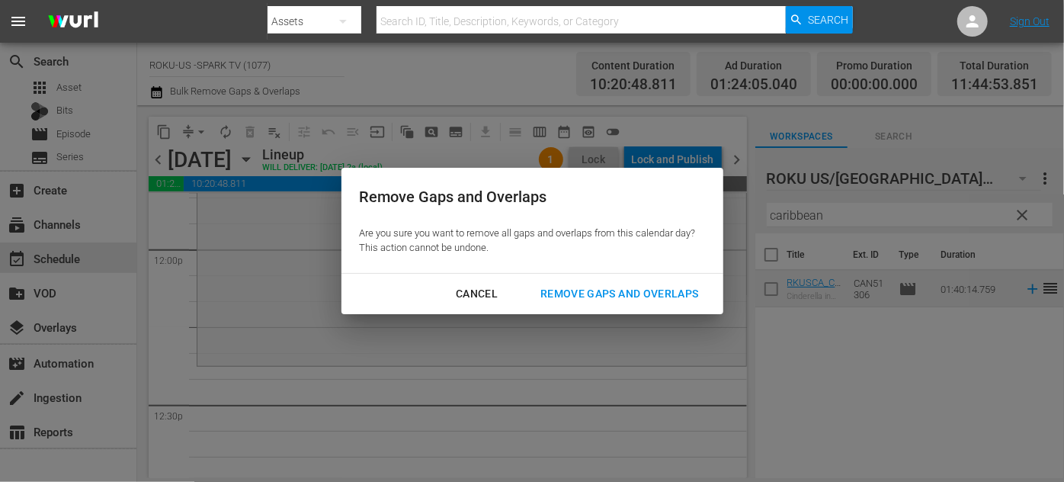
click at [597, 294] on div "Remove Gaps and Overlaps" at bounding box center [619, 293] width 182 height 19
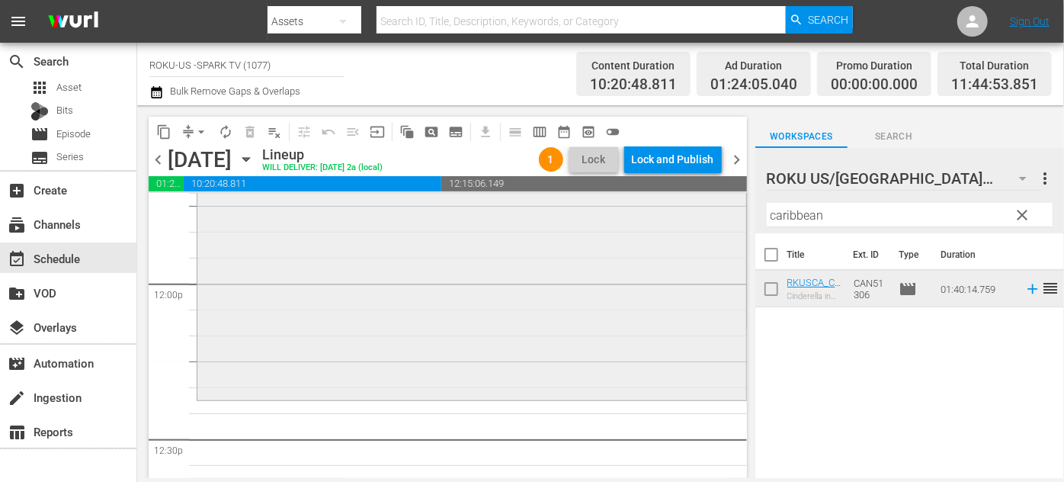
scroll to position [3812, 0]
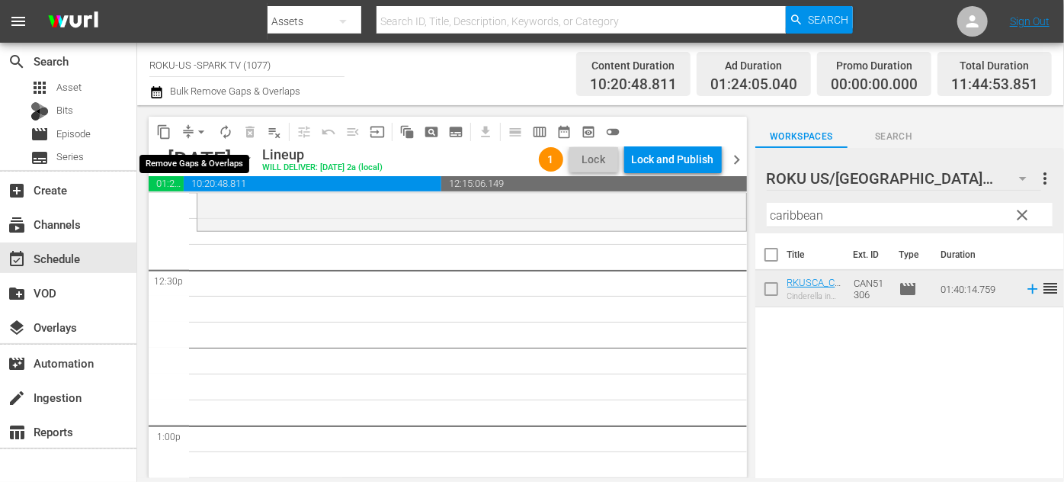
click at [201, 132] on span "arrow_drop_down" at bounding box center [201, 131] width 15 height 15
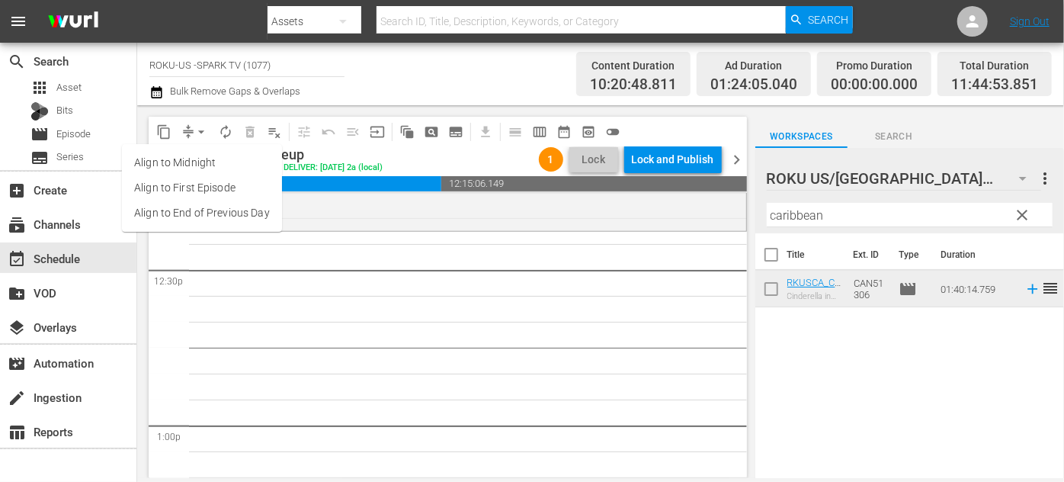
click at [239, 213] on li "Align to End of Previous Day" at bounding box center [202, 212] width 160 height 25
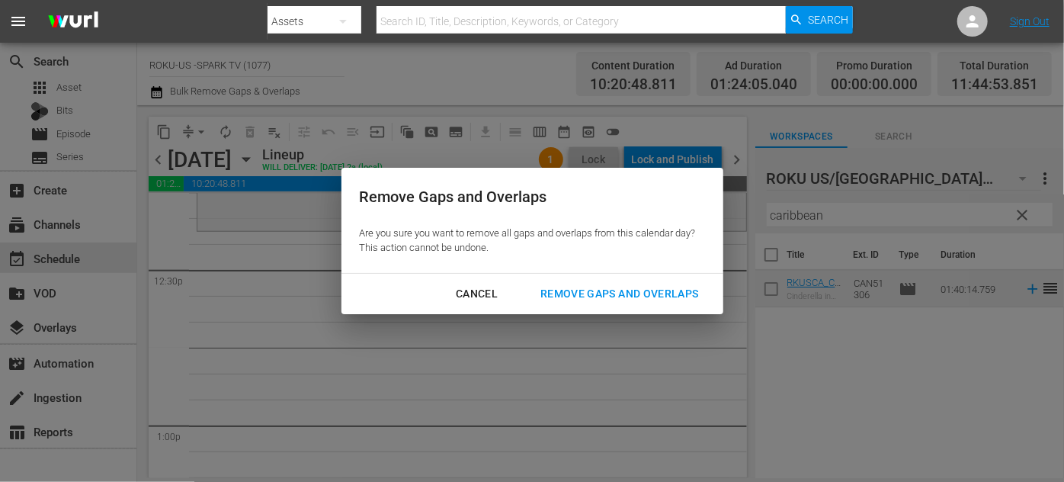
click at [550, 292] on div "Remove Gaps and Overlaps" at bounding box center [619, 293] width 182 height 19
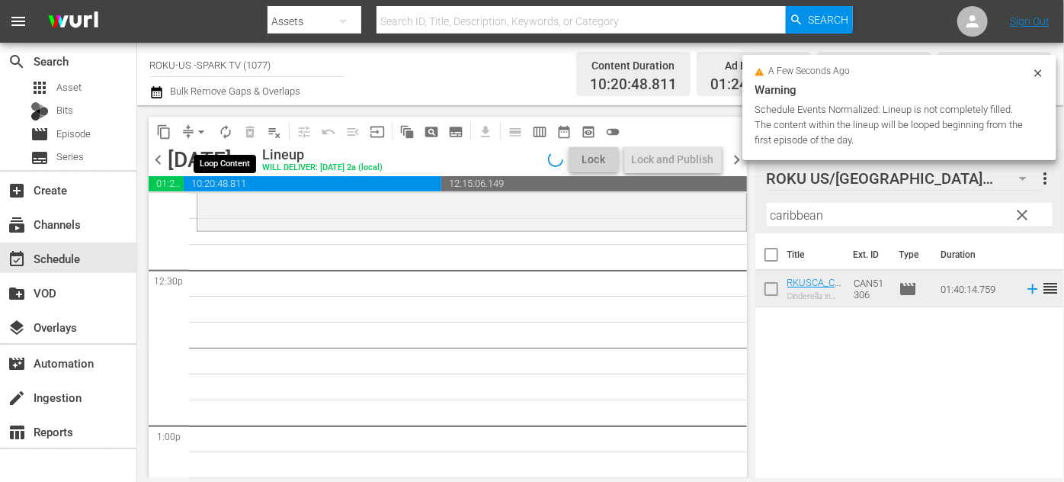
click at [222, 133] on span "autorenew_outlined" at bounding box center [225, 131] width 15 height 15
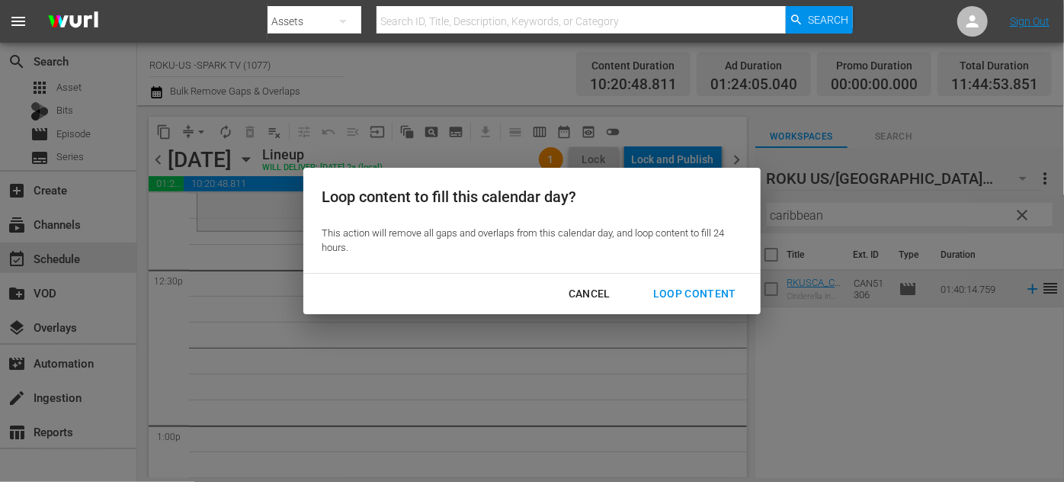
click at [698, 294] on div "Loop Content" at bounding box center [694, 293] width 107 height 19
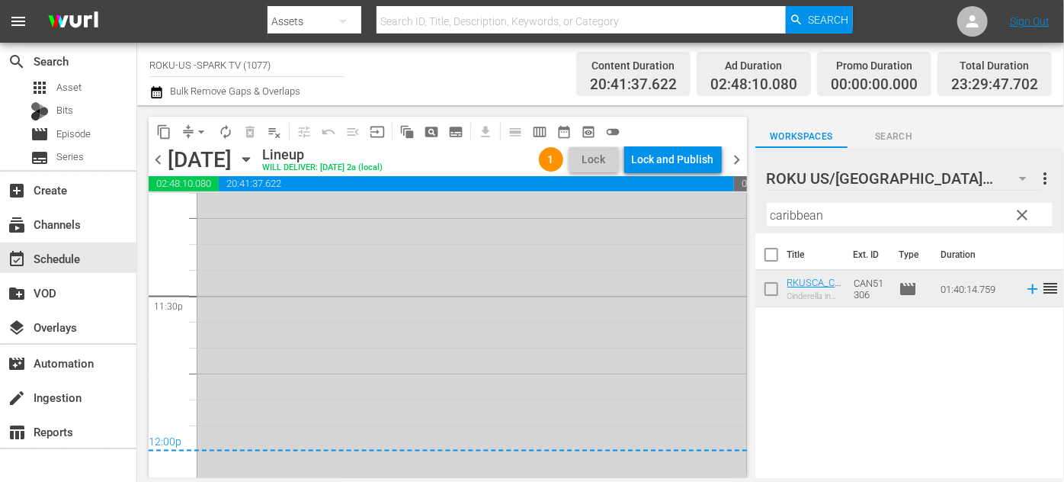
scroll to position [6930, 0]
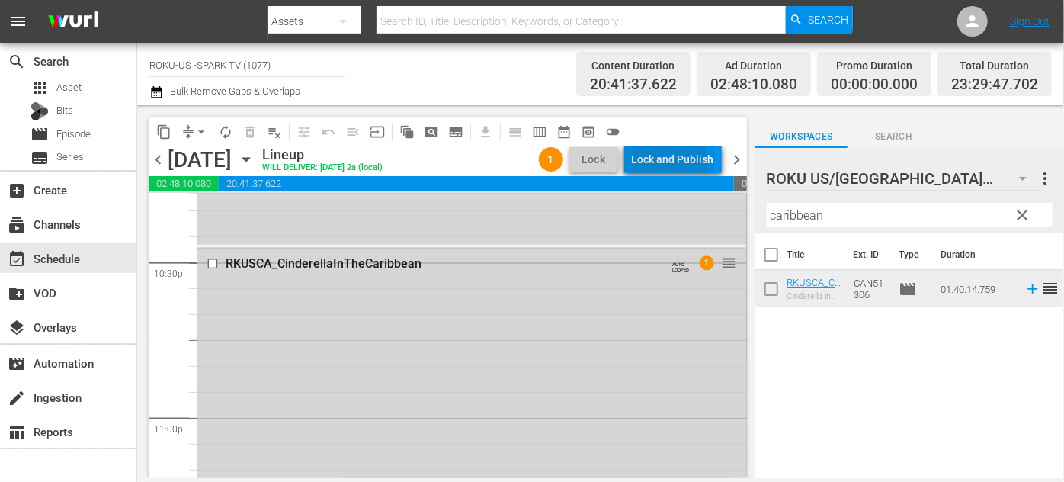
click at [653, 158] on div "Lock and Publish" at bounding box center [673, 159] width 82 height 27
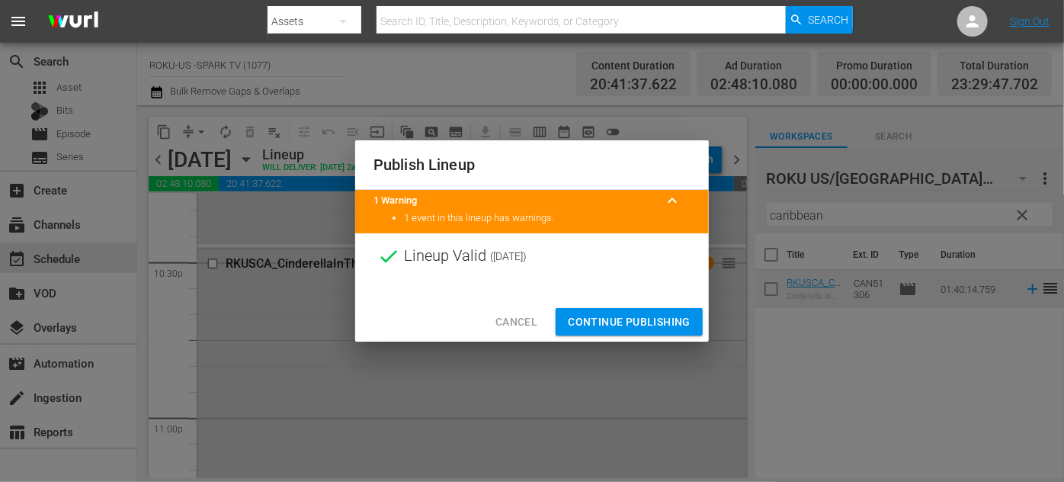
click at [642, 326] on span "Continue Publishing" at bounding box center [629, 322] width 123 height 19
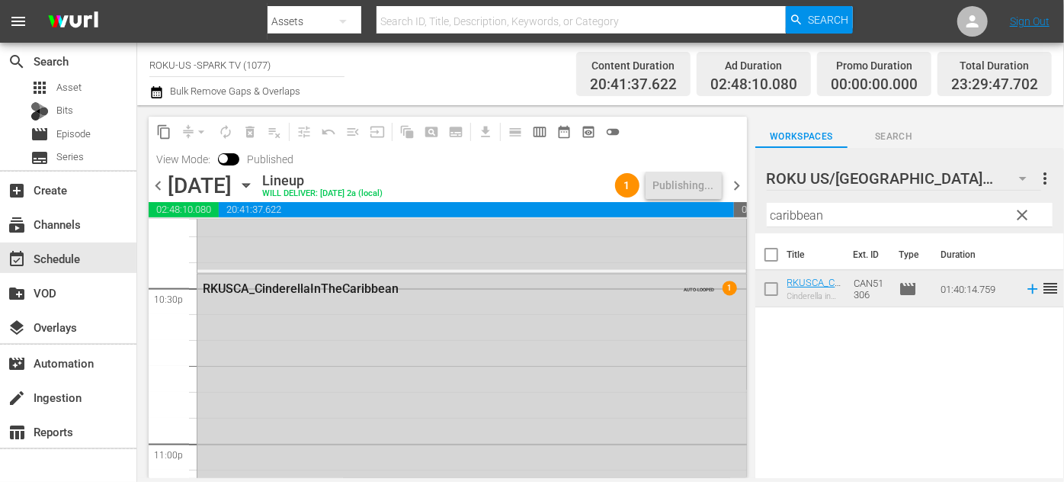
click at [249, 184] on icon "button" at bounding box center [245, 186] width 7 height 4
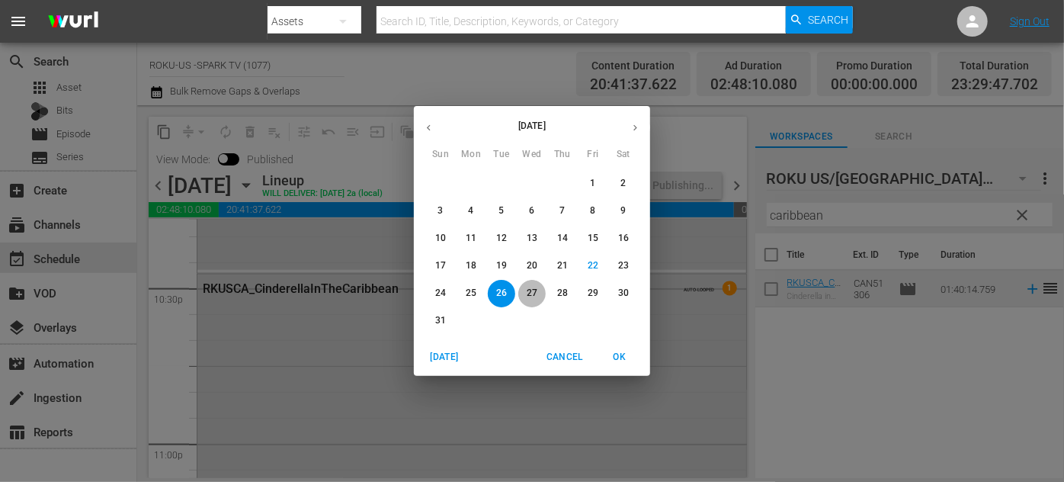
click at [527, 293] on p "27" at bounding box center [532, 293] width 11 height 13
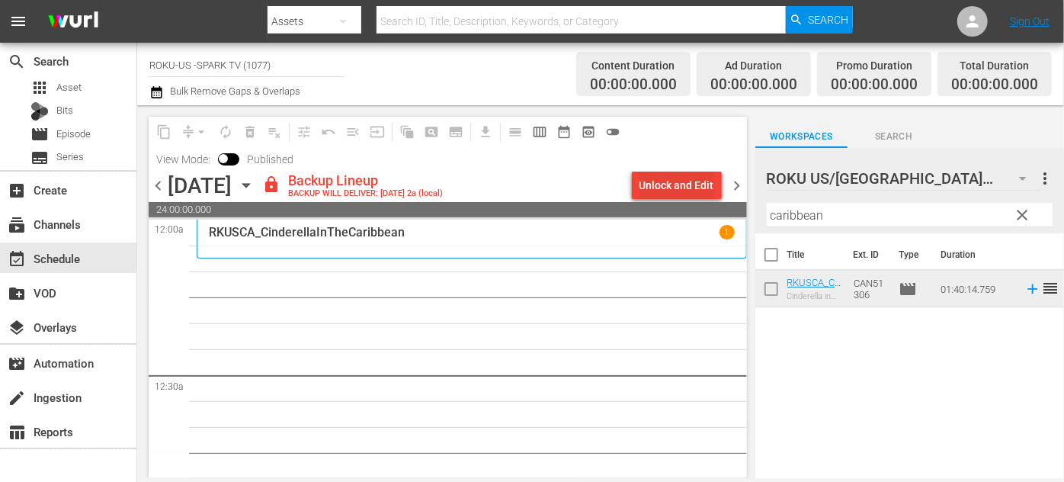
click at [668, 188] on div "Unlock and Edit" at bounding box center [677, 185] width 75 height 27
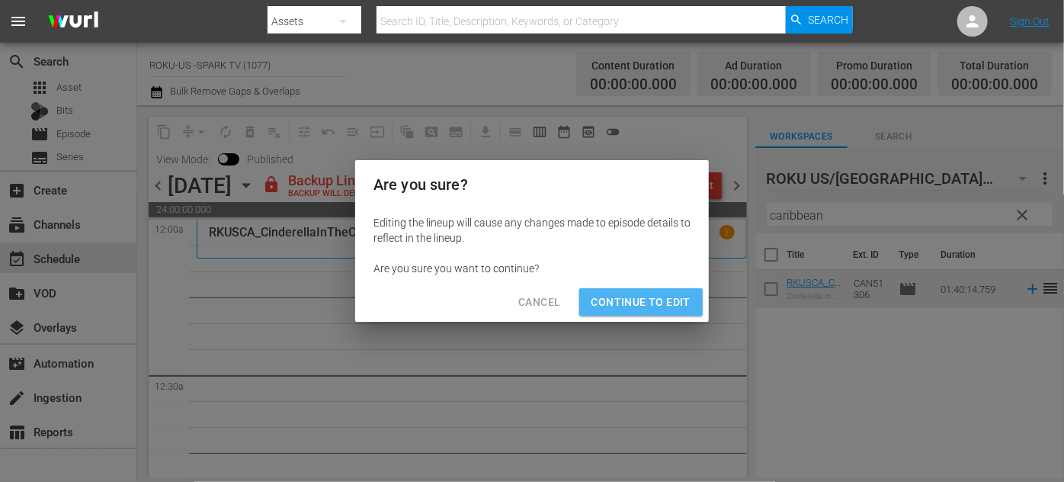
drag, startPoint x: 659, startPoint y: 302, endPoint x: 853, endPoint y: 230, distance: 207.2
click at [659, 302] on span "Continue to Edit" at bounding box center [641, 302] width 99 height 19
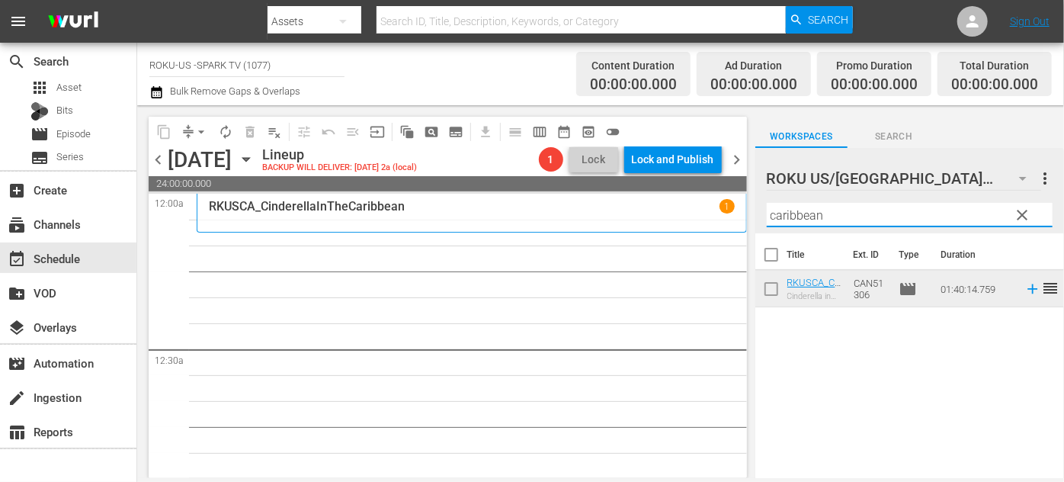
drag, startPoint x: 854, startPoint y: 213, endPoint x: 750, endPoint y: 210, distance: 103.7
click at [750, 210] on div "content_copy compress arrow_drop_down autorenew_outlined delete_forever_outline…" at bounding box center [600, 291] width 927 height 373
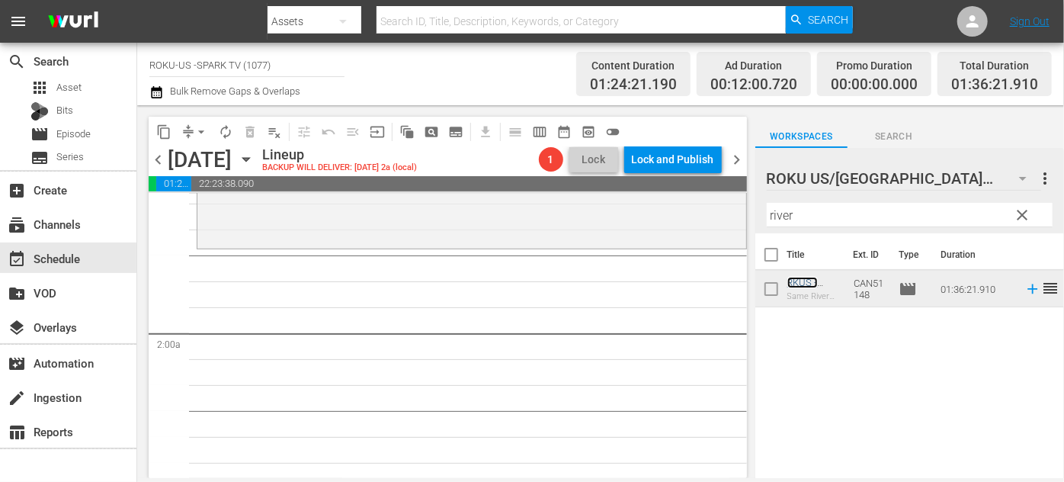
scroll to position [415, 0]
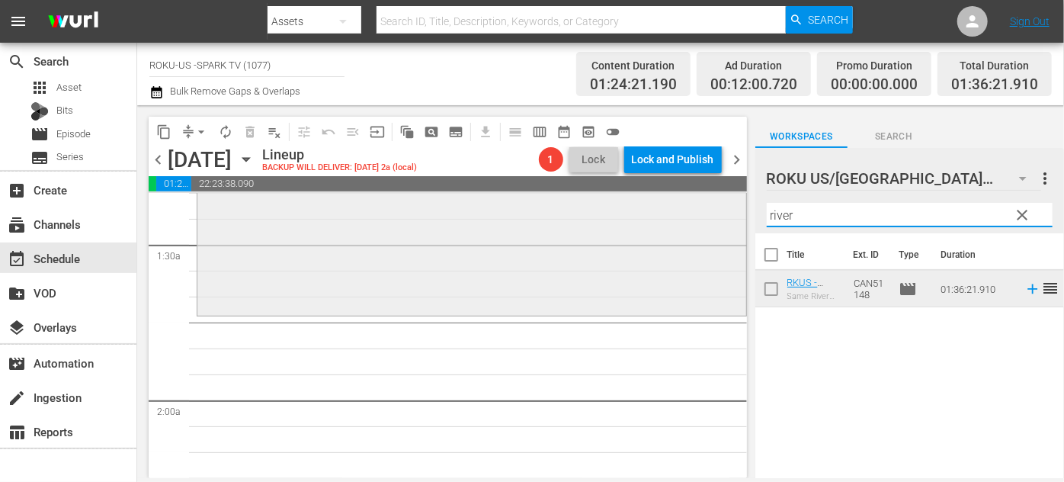
drag, startPoint x: 814, startPoint y: 217, endPoint x: 700, endPoint y: 215, distance: 114.4
click at [700, 215] on div "content_copy compress arrow_drop_down autorenew_outlined delete_forever_outline…" at bounding box center [600, 291] width 927 height 373
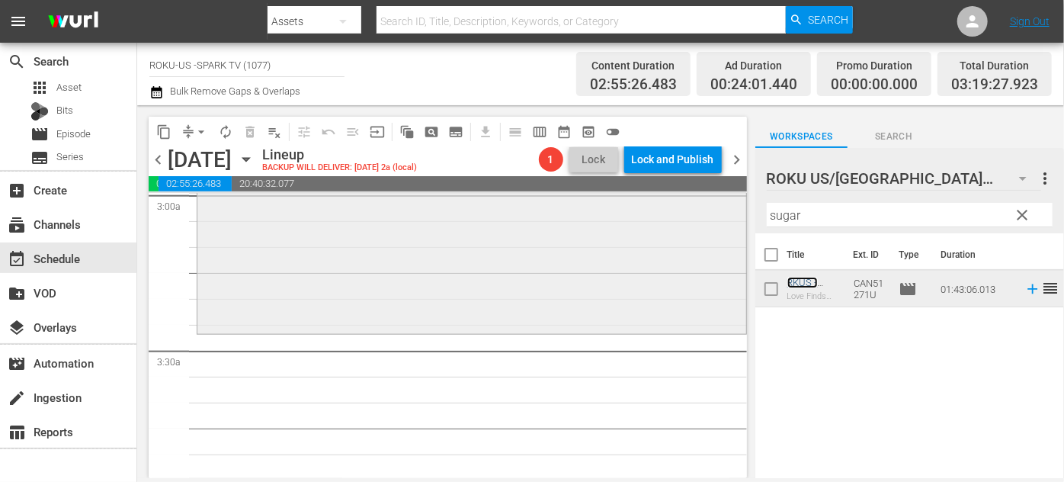
scroll to position [970, 0]
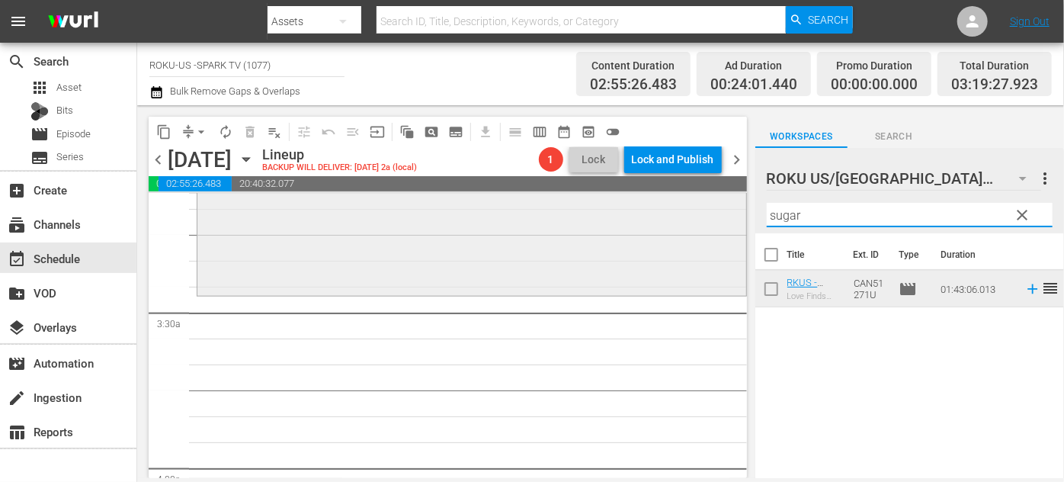
drag, startPoint x: 812, startPoint y: 215, endPoint x: 735, endPoint y: 217, distance: 77.0
click at [735, 217] on div "content_copy compress arrow_drop_down autorenew_outlined delete_forever_outline…" at bounding box center [600, 291] width 927 height 373
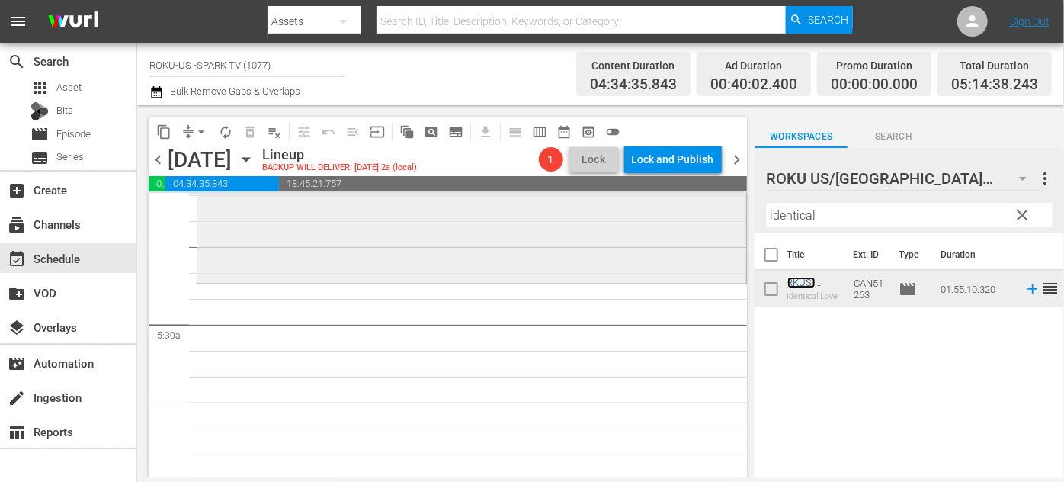
scroll to position [1593, 0]
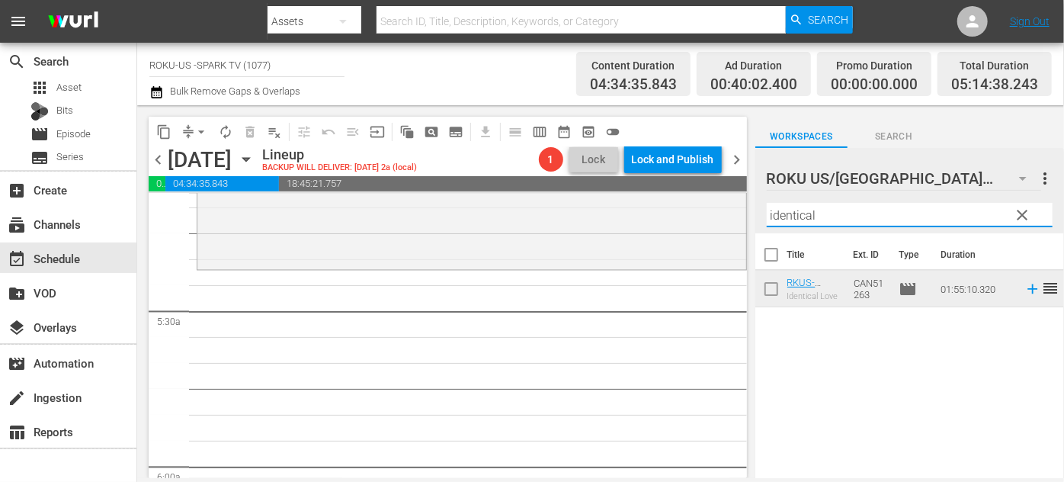
drag, startPoint x: 842, startPoint y: 213, endPoint x: 746, endPoint y: 219, distance: 96.2
click at [746, 219] on div "content_copy compress arrow_drop_down autorenew_outlined delete_forever_outline…" at bounding box center [600, 291] width 927 height 373
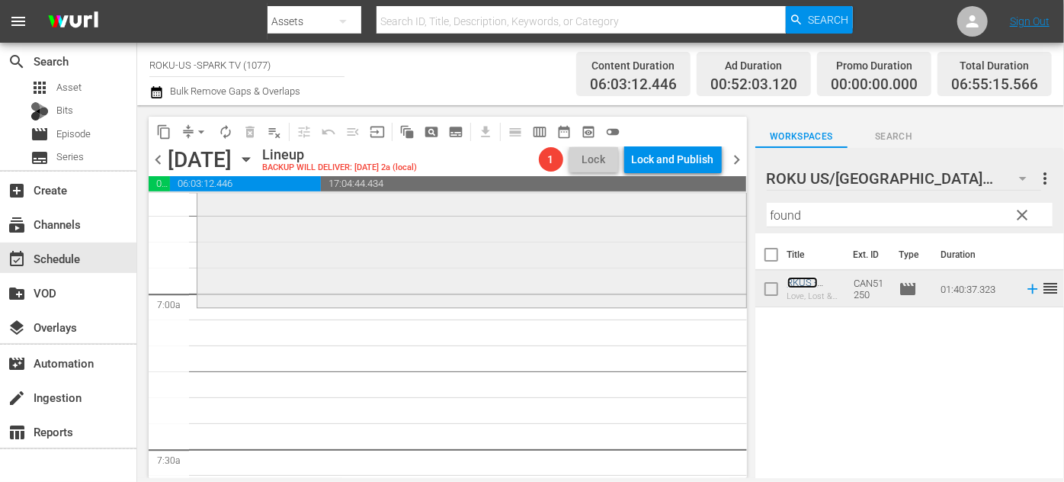
scroll to position [2079, 0]
drag, startPoint x: 808, startPoint y: 215, endPoint x: 736, endPoint y: 210, distance: 72.6
click at [736, 210] on div "content_copy compress arrow_drop_down autorenew_outlined delete_forever_outline…" at bounding box center [600, 291] width 927 height 373
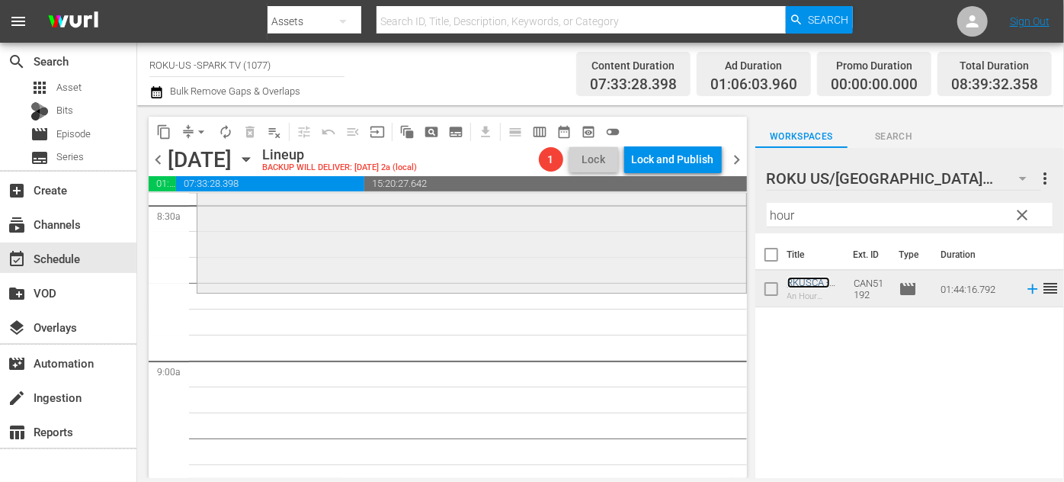
scroll to position [2633, 0]
drag, startPoint x: 811, startPoint y: 207, endPoint x: 724, endPoint y: 209, distance: 86.9
click at [724, 209] on div "content_copy compress arrow_drop_down autorenew_outlined delete_forever_outline…" at bounding box center [600, 291] width 927 height 373
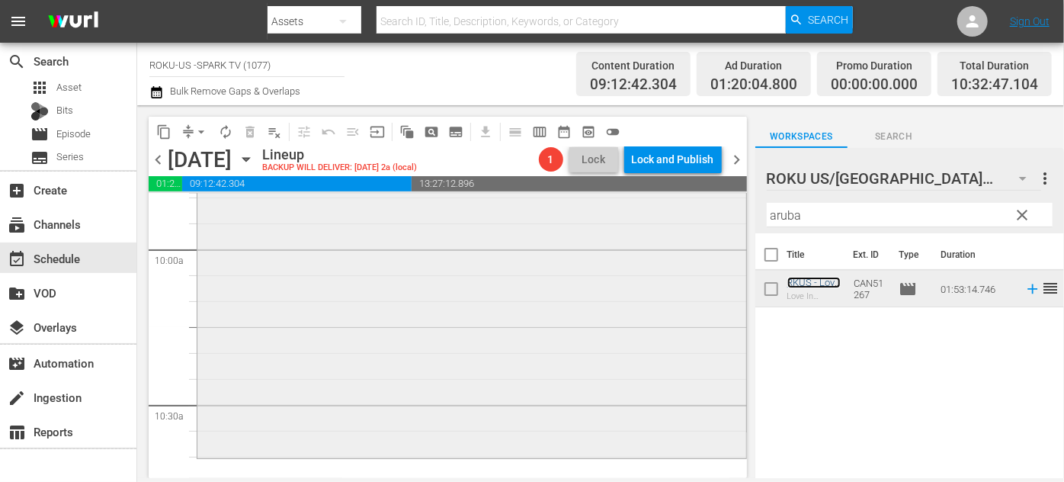
scroll to position [3187, 0]
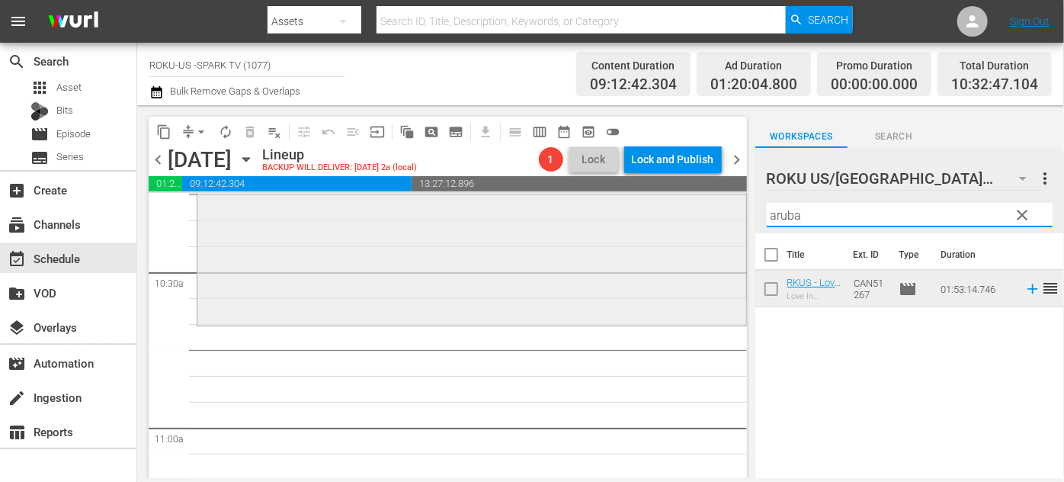
drag, startPoint x: 815, startPoint y: 216, endPoint x: 697, endPoint y: 206, distance: 118.6
click at [691, 212] on div "content_copy compress arrow_drop_down autorenew_outlined delete_forever_outline…" at bounding box center [600, 291] width 927 height 373
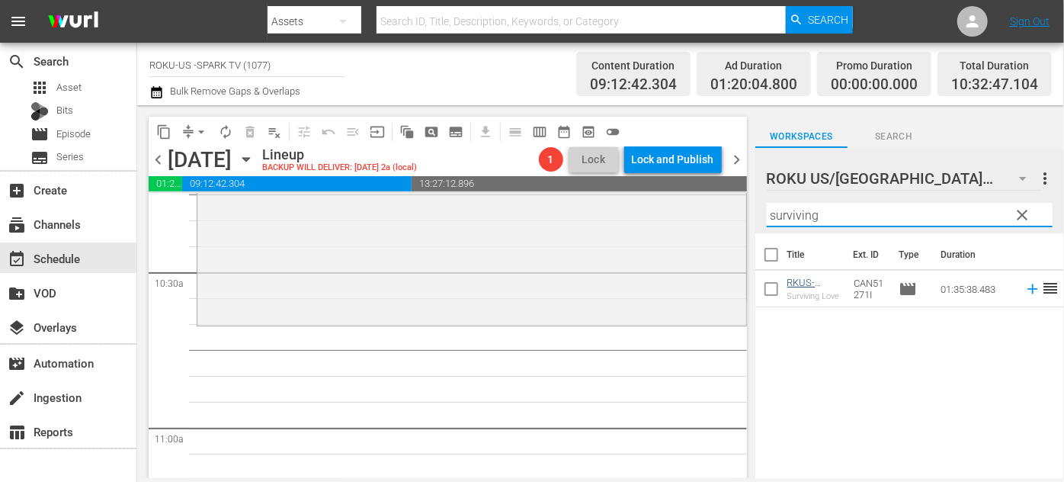
type input "surviving"
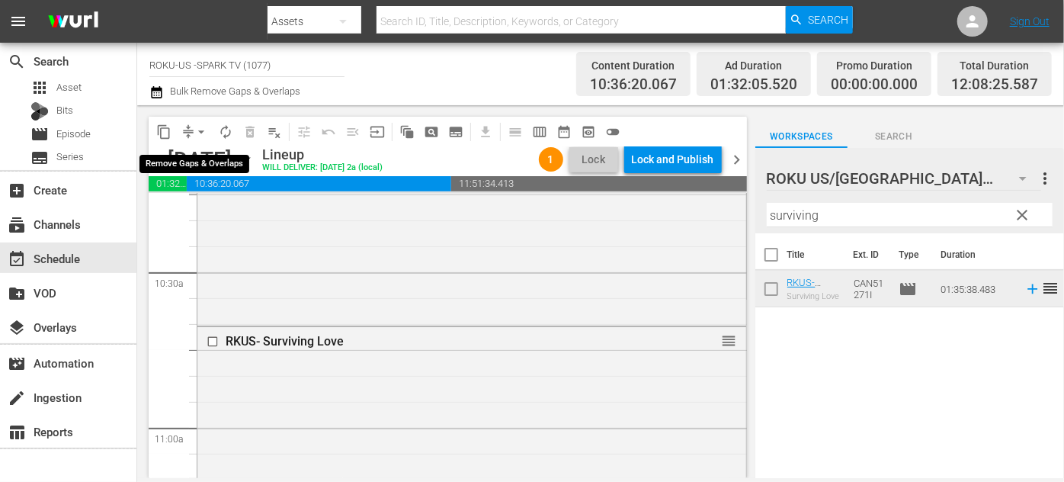
click at [204, 127] on span "arrow_drop_down" at bounding box center [201, 131] width 15 height 15
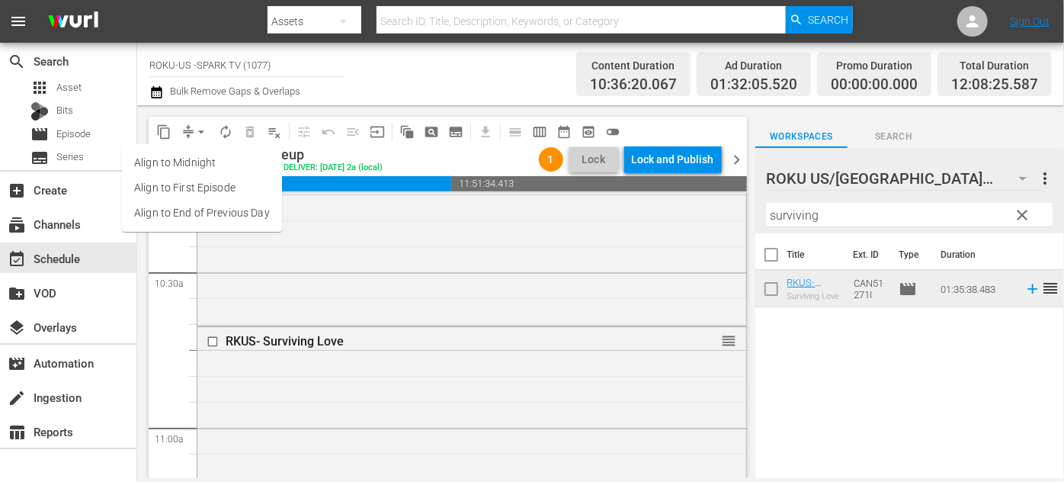
click at [226, 210] on li "Align to End of Previous Day" at bounding box center [202, 212] width 160 height 25
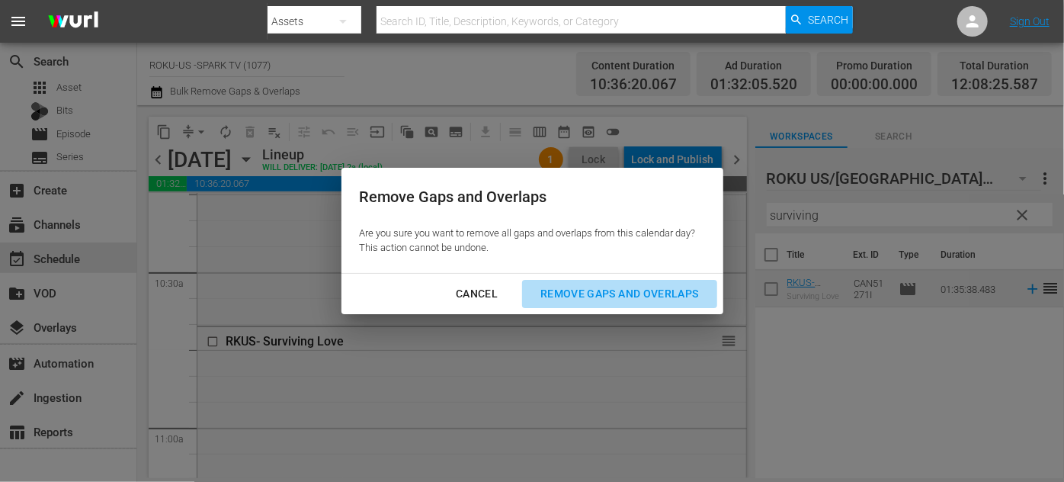
click at [579, 289] on div "Remove Gaps and Overlaps" at bounding box center [619, 293] width 182 height 19
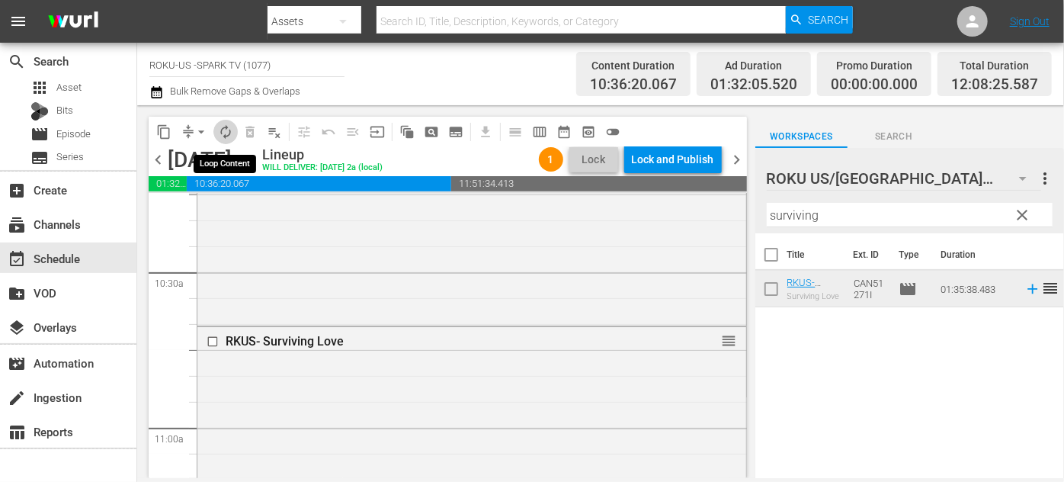
click at [225, 133] on span "autorenew_outlined" at bounding box center [225, 131] width 15 height 15
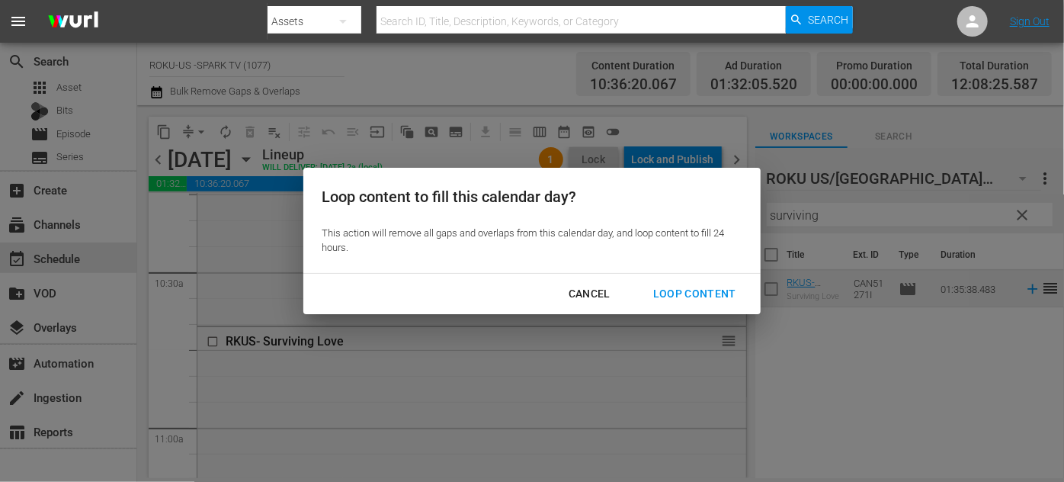
click at [688, 290] on div "Loop Content" at bounding box center [694, 293] width 107 height 19
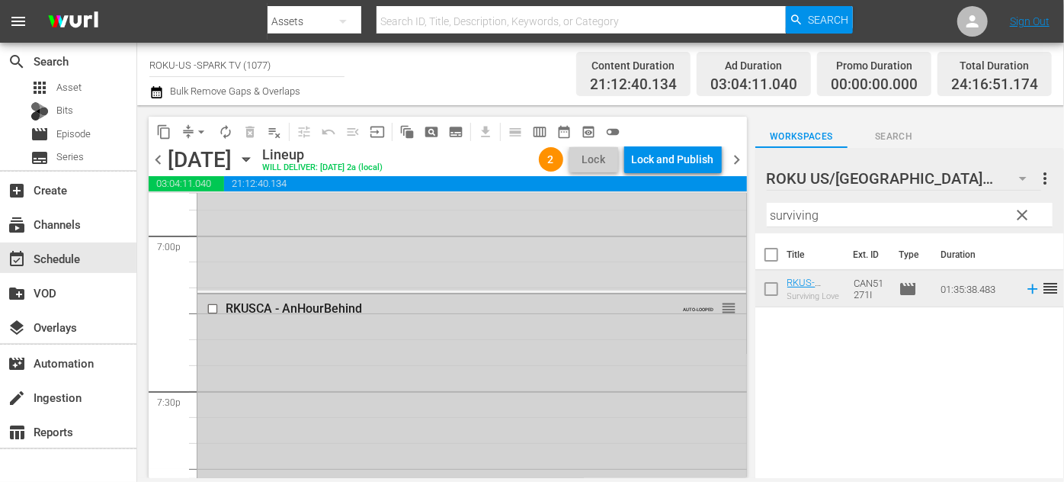
scroll to position [5851, 0]
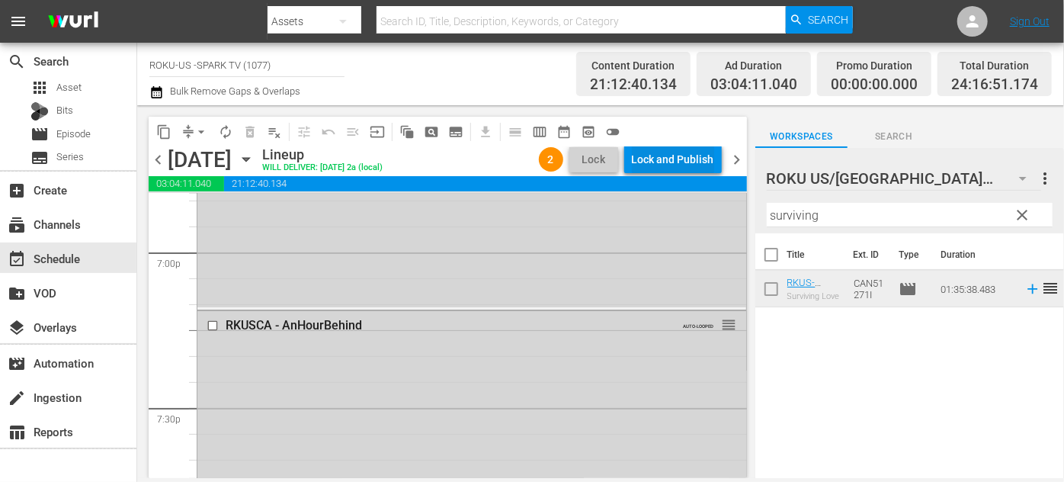
click at [702, 152] on div "Lock and Publish" at bounding box center [673, 159] width 82 height 27
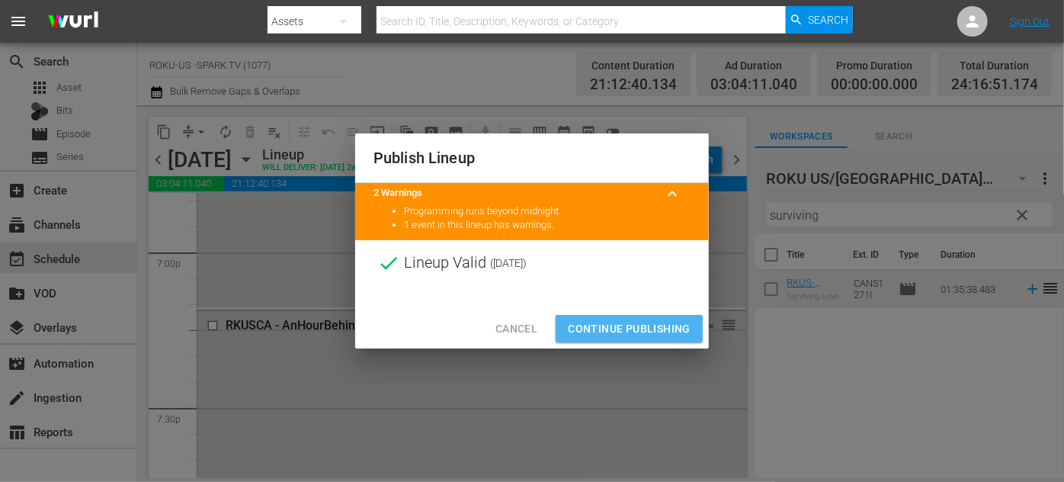
click at [628, 324] on span "Continue Publishing" at bounding box center [629, 328] width 123 height 19
